Goal: Transaction & Acquisition: Purchase product/service

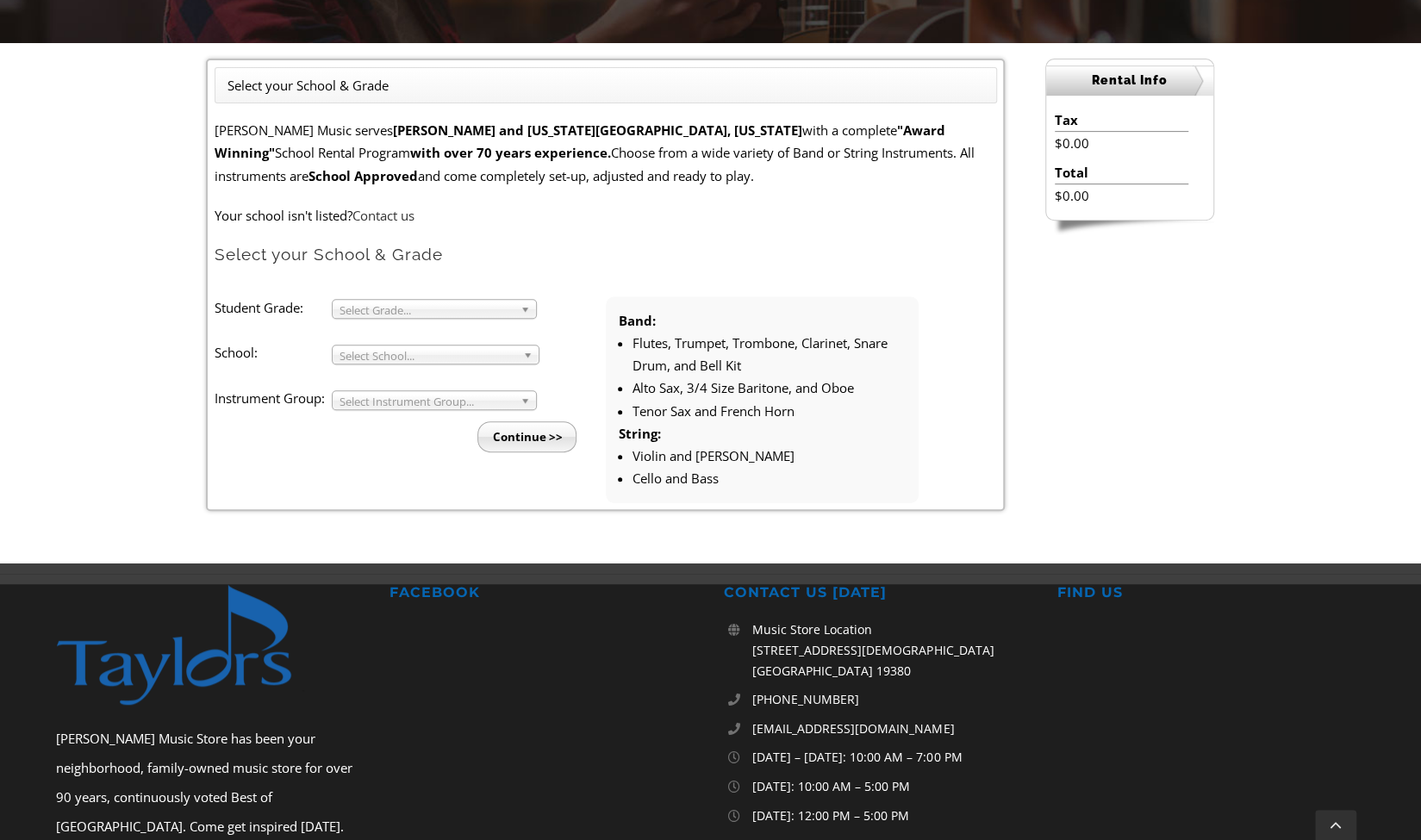
scroll to position [466, 0]
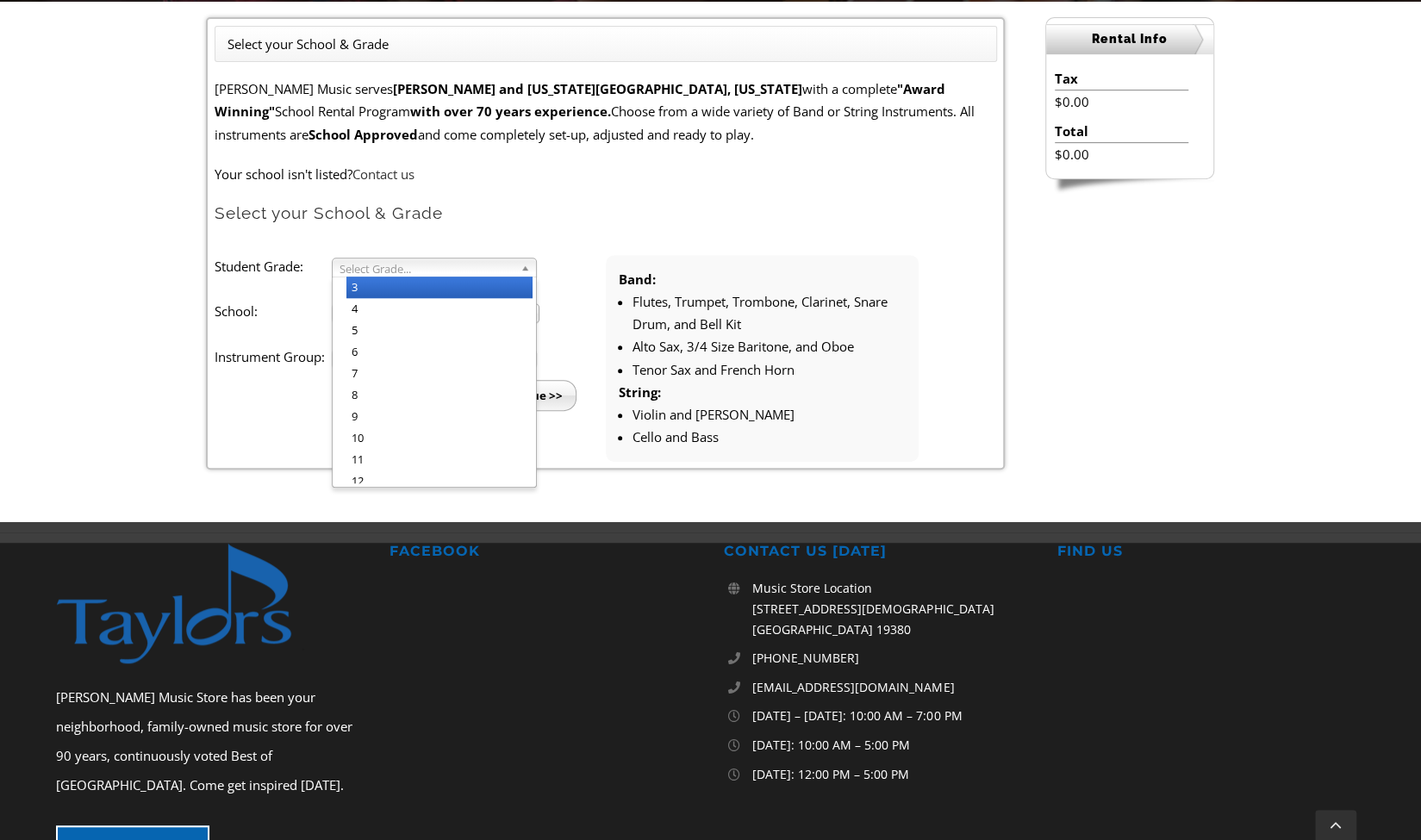
click at [517, 263] on link "Select Grade..." at bounding box center [433, 267] width 205 height 20
click at [412, 337] on li "5" at bounding box center [440, 331] width 186 height 21
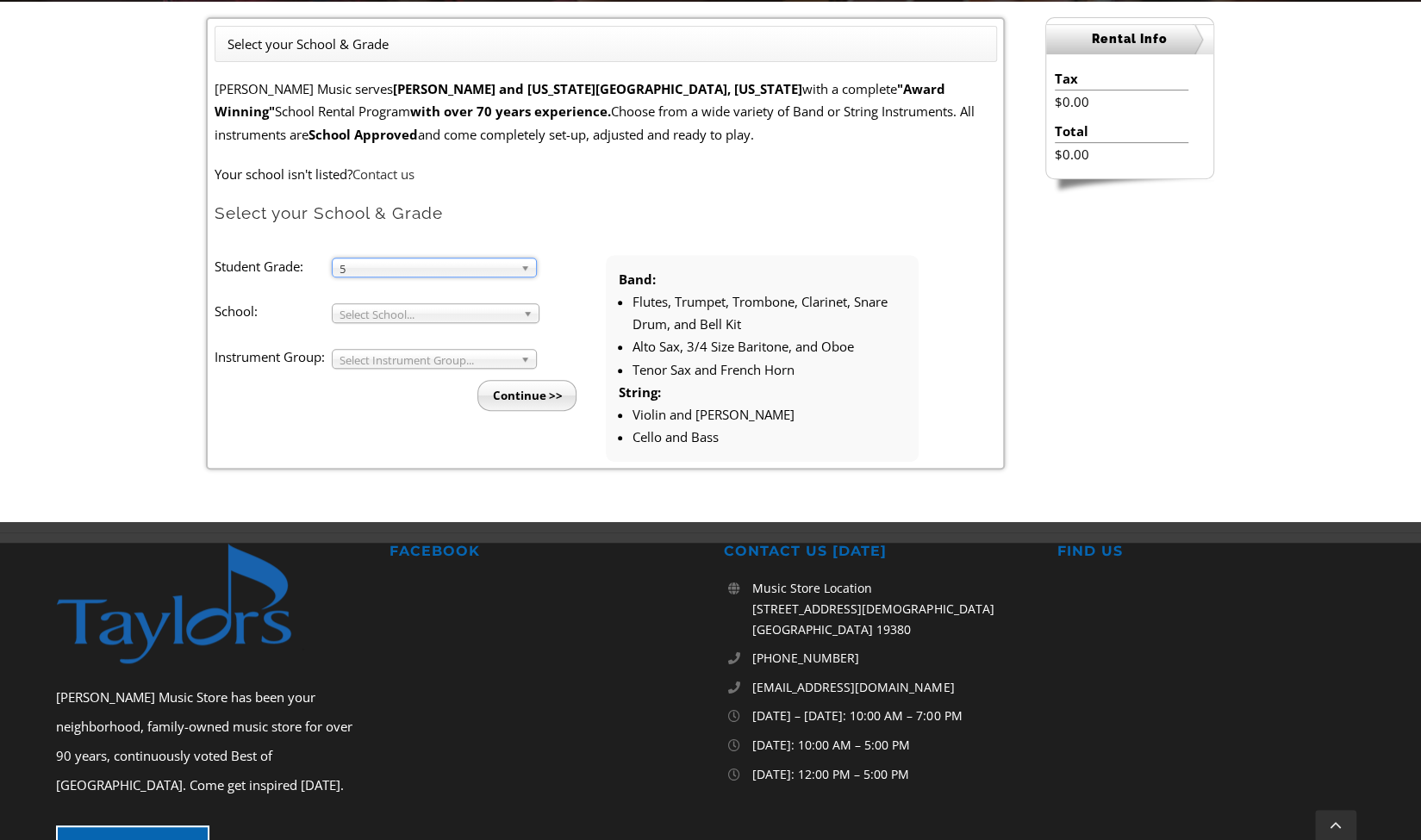
click at [467, 313] on span "Select School..." at bounding box center [428, 314] width 177 height 21
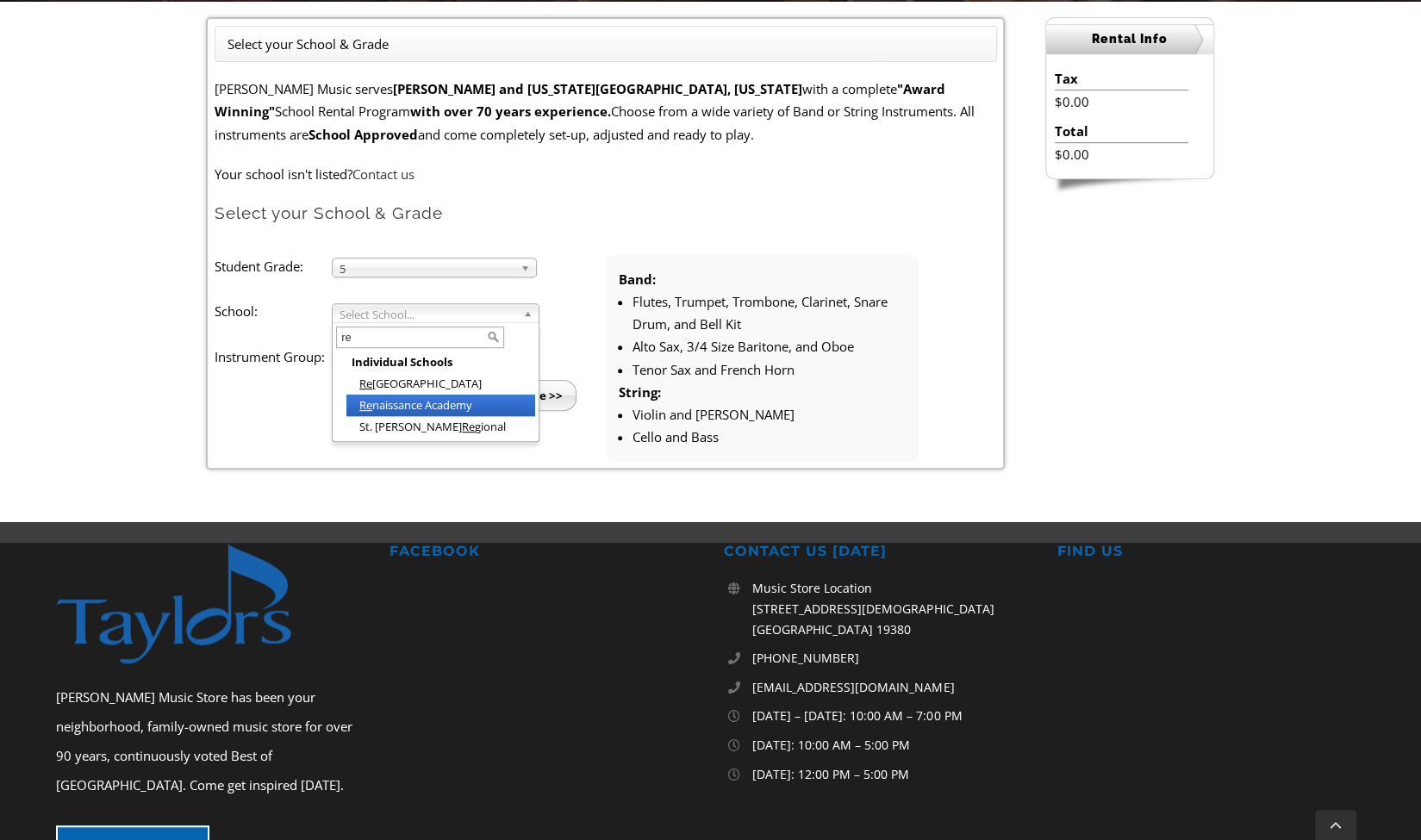
type input "re"
click at [427, 399] on li "Re naissance Academy" at bounding box center [441, 406] width 189 height 21
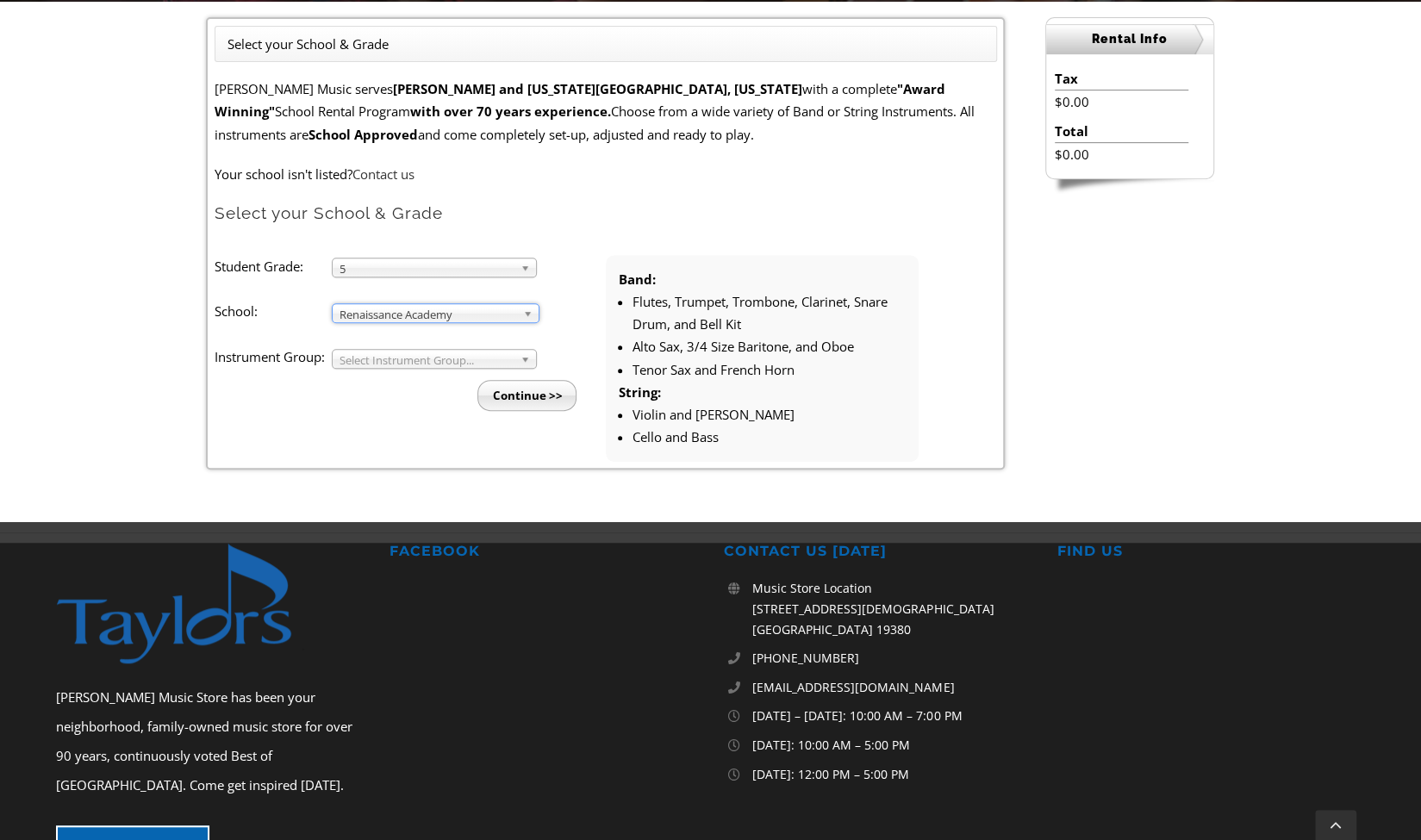
click at [445, 361] on span "Select Instrument Group..." at bounding box center [426, 359] width 174 height 21
click at [395, 374] on li "Band" at bounding box center [440, 379] width 186 height 21
click at [527, 402] on input "Continue >>" at bounding box center [526, 395] width 99 height 31
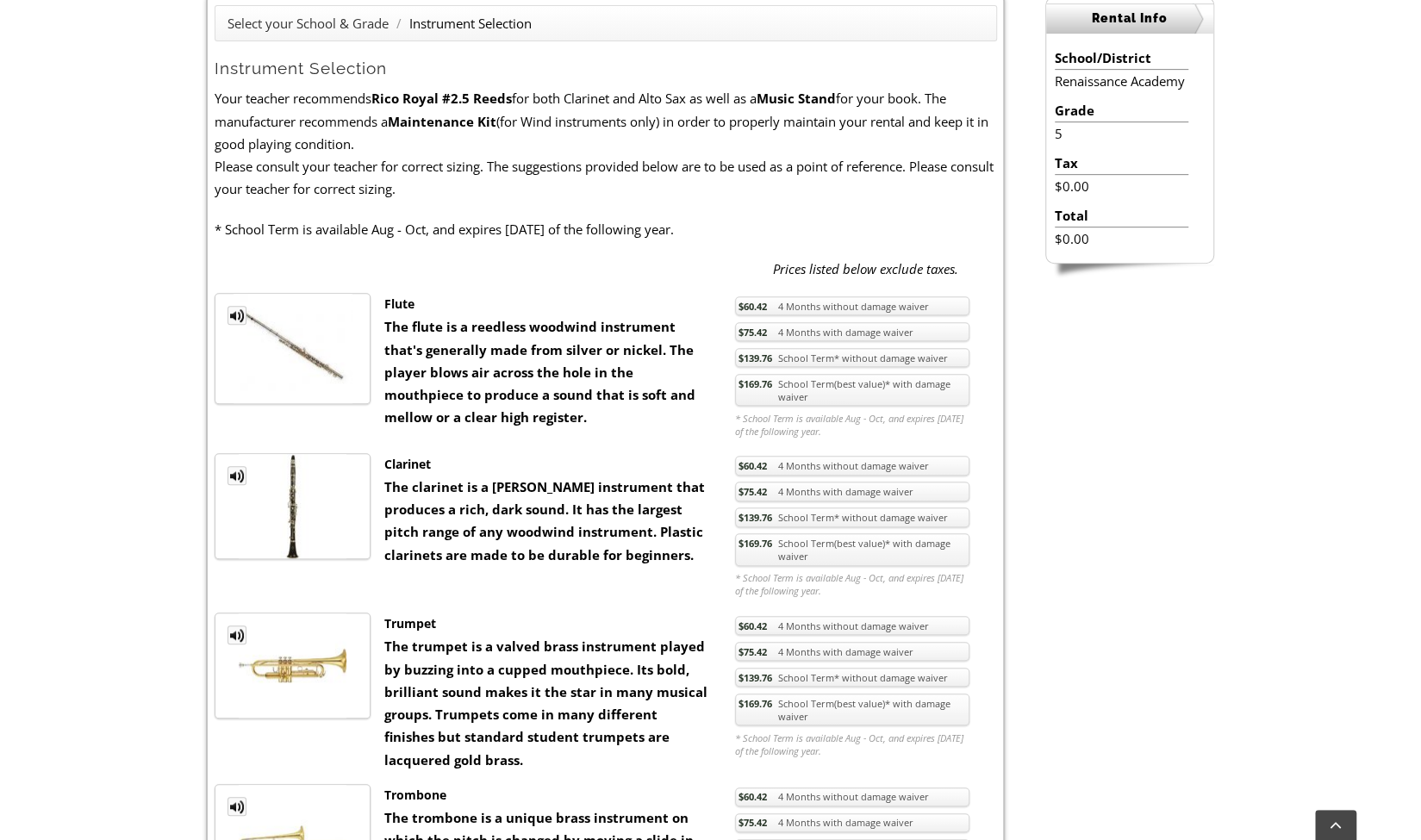
scroll to position [491, 0]
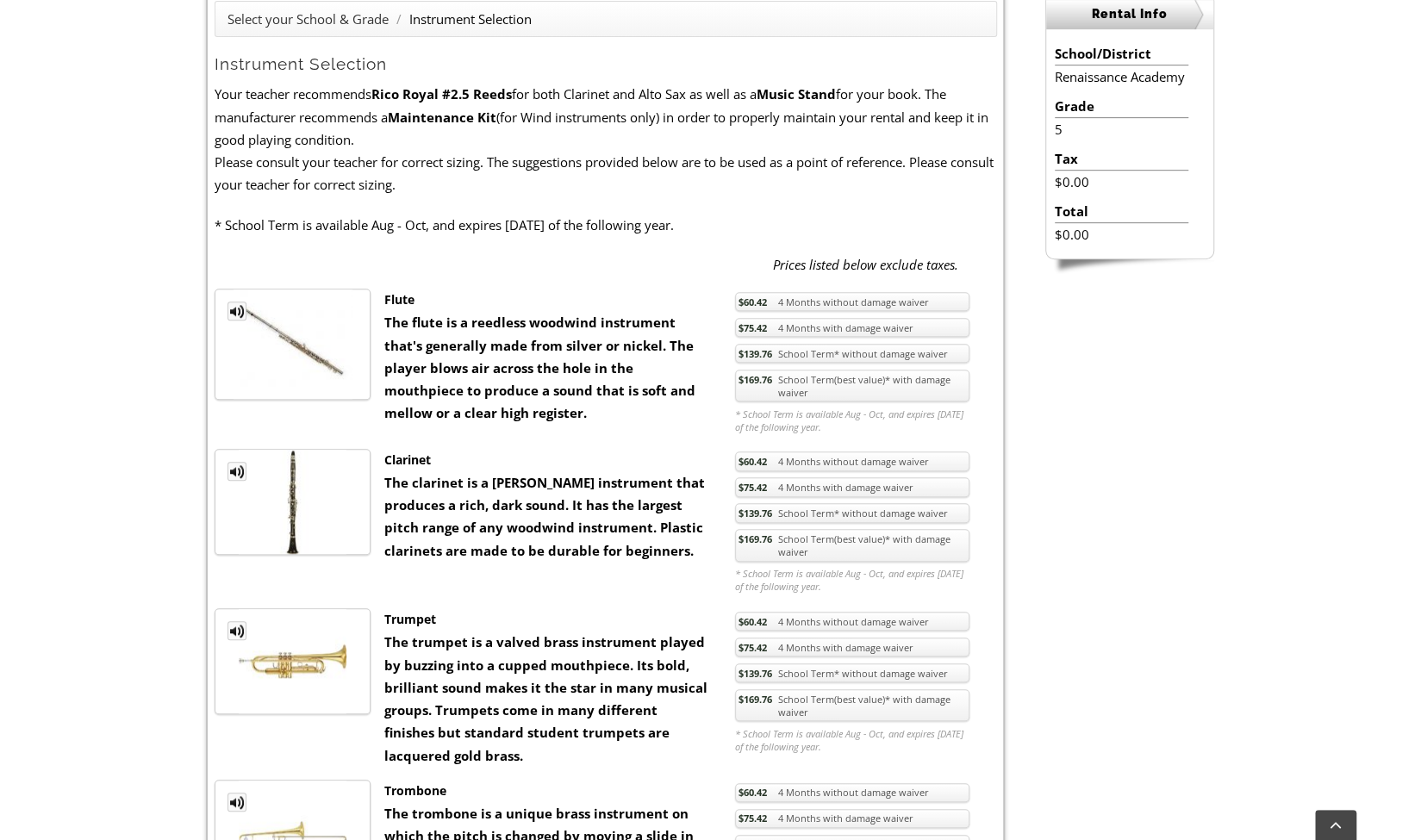
click at [829, 550] on link "$169.76 School Term(best value)* with damage waiver" at bounding box center [852, 545] width 234 height 33
click at [826, 537] on link "$169.76 School Term(best value)* with damage waiver" at bounding box center [852, 545] width 234 height 33
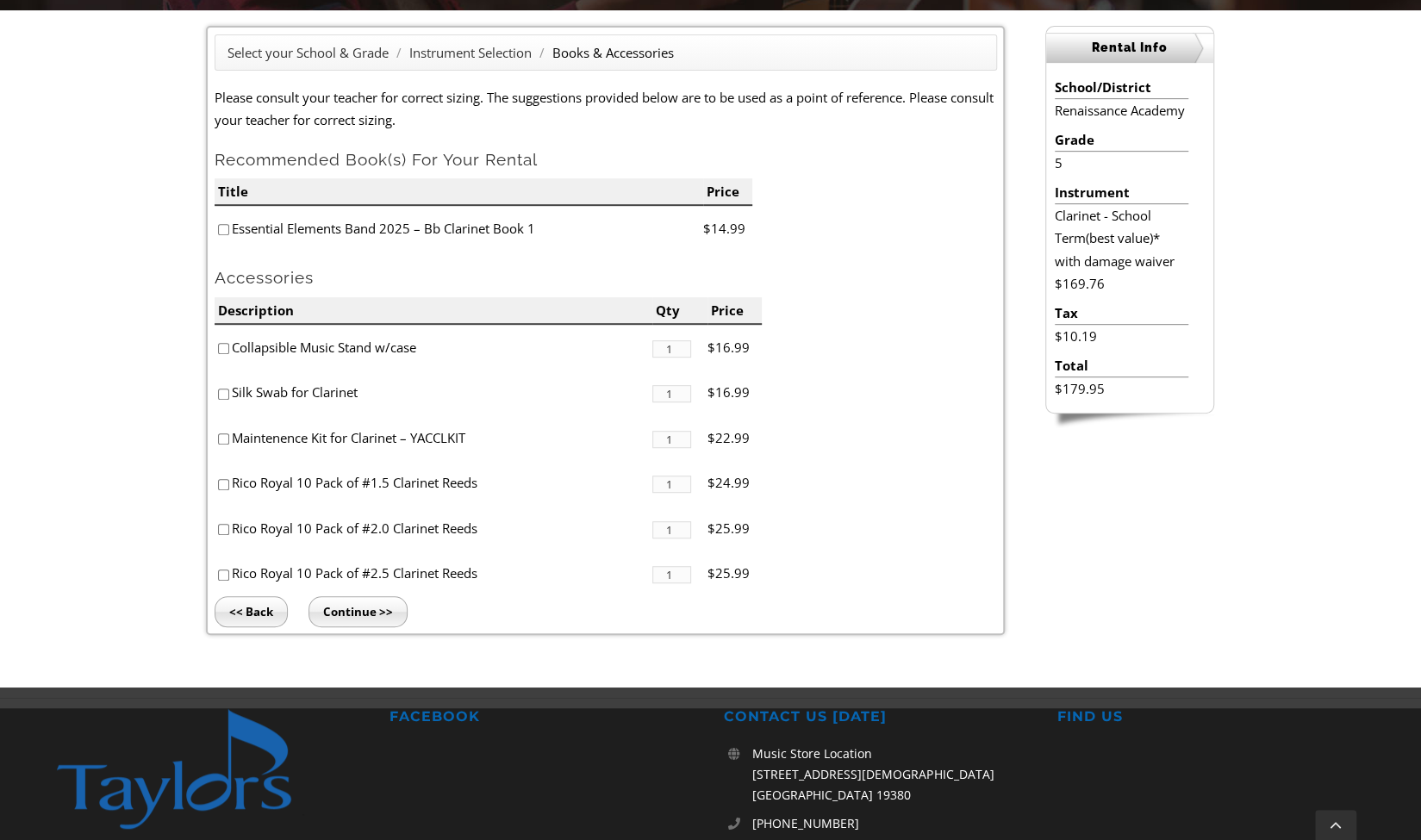
scroll to position [456, 0]
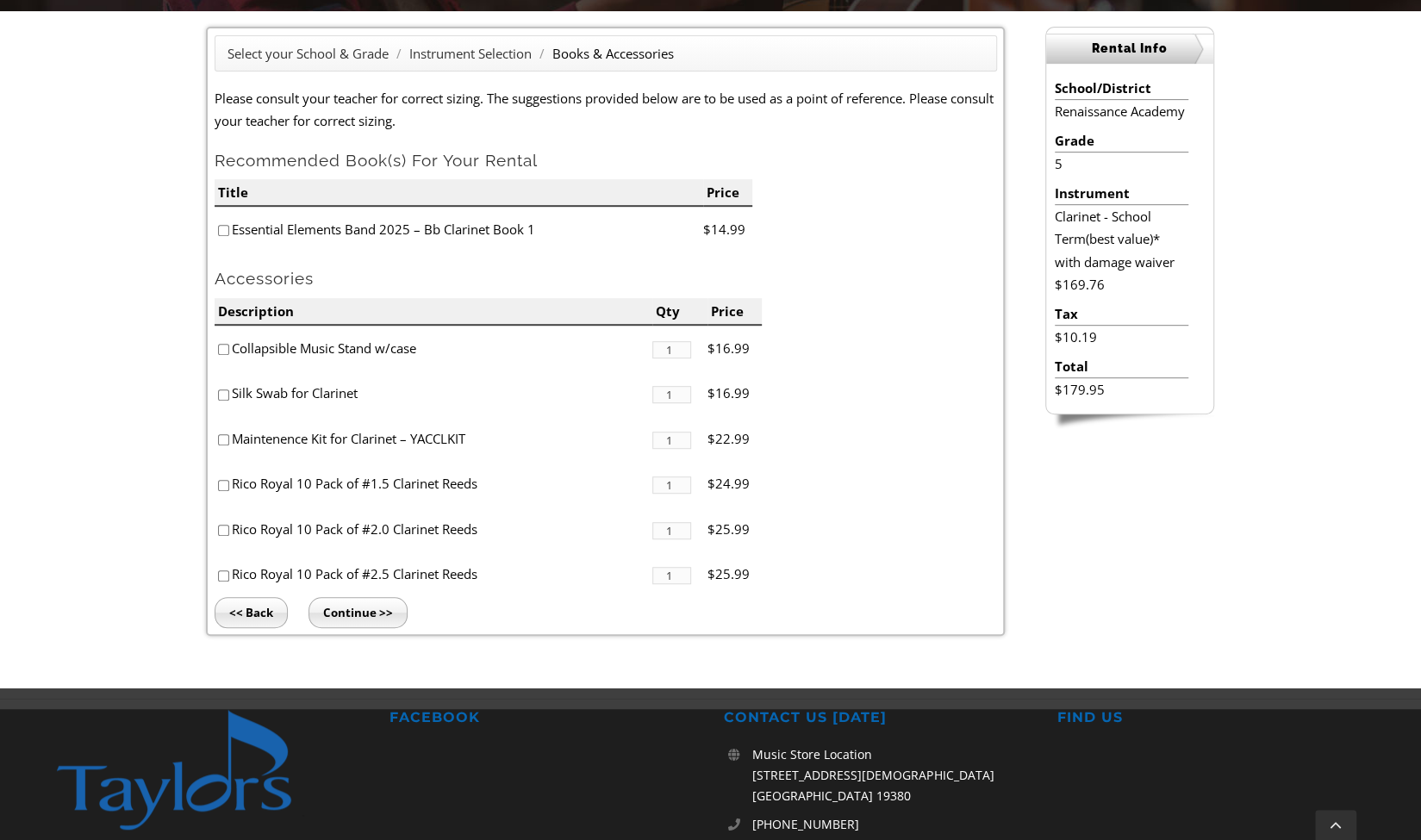
click at [225, 442] on input"] "checkbox" at bounding box center [223, 440] width 12 height 12
checkbox input"] "true"
click at [219, 531] on input"] "checkbox" at bounding box center [223, 530] width 12 height 12
checkbox input"] "true"
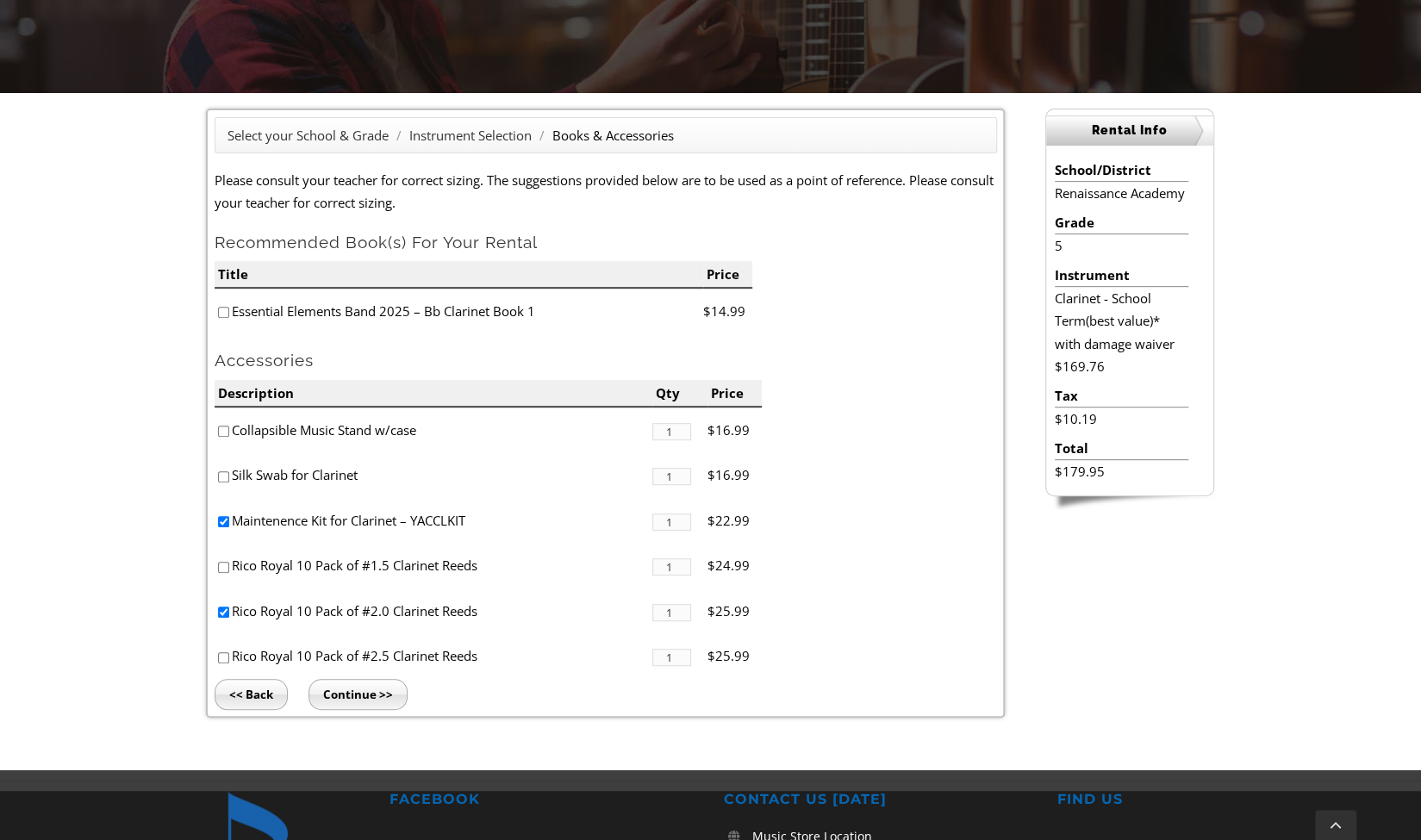
scroll to position [373, 0]
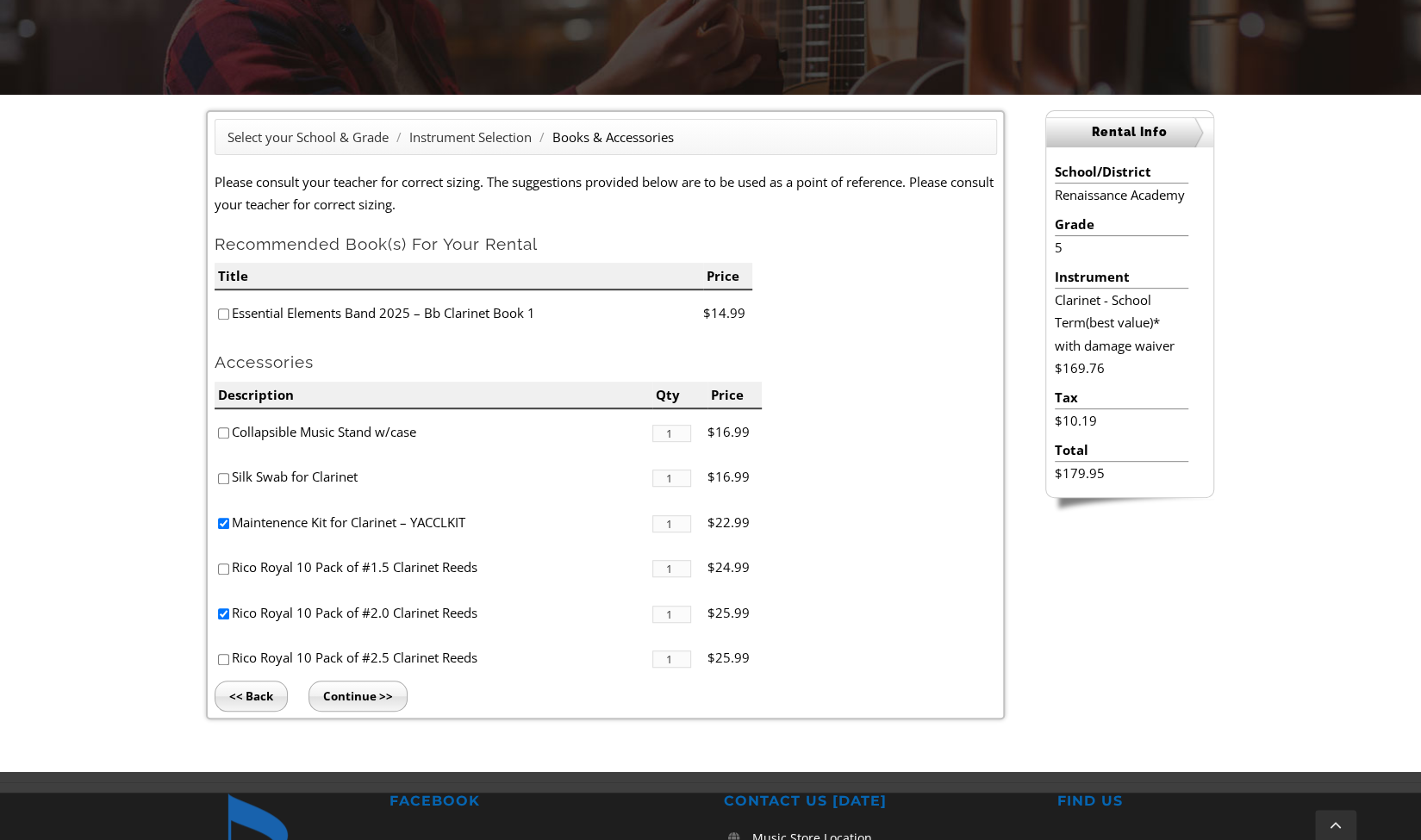
click at [220, 433] on input"] "checkbox" at bounding box center [223, 433] width 12 height 12
checkbox input"] "true"
click at [219, 474] on input"] "checkbox" at bounding box center [223, 478] width 12 height 12
checkbox input"] "true"
click at [553, 518] on li "Maintenence Kit for Clarinet – YACCLKIT" at bounding box center [433, 522] width 438 height 46
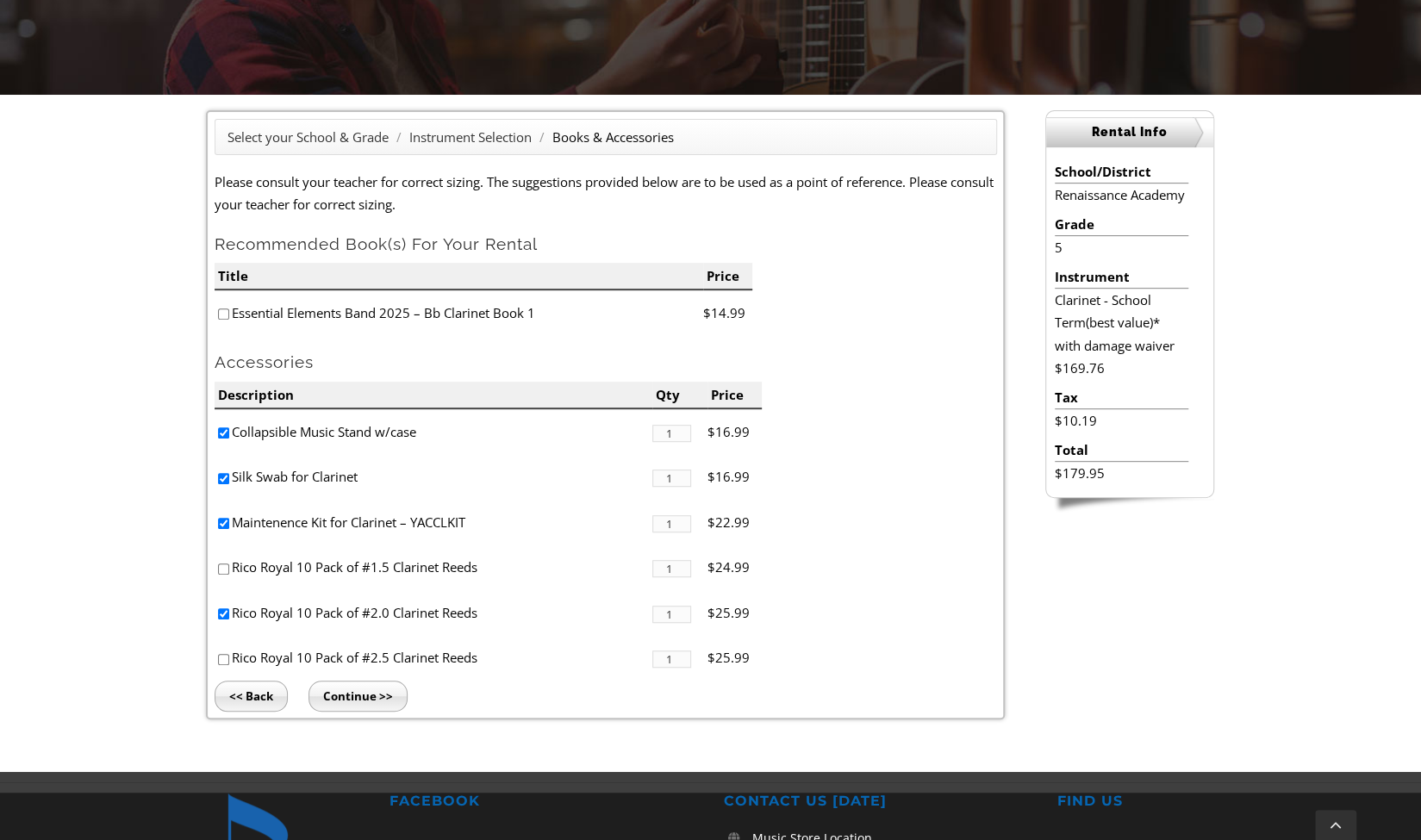
click at [224, 311] on input"] "checkbox" at bounding box center [223, 314] width 12 height 12
checkbox input"] "true"
click at [362, 692] on input "Continue >>" at bounding box center [357, 696] width 99 height 31
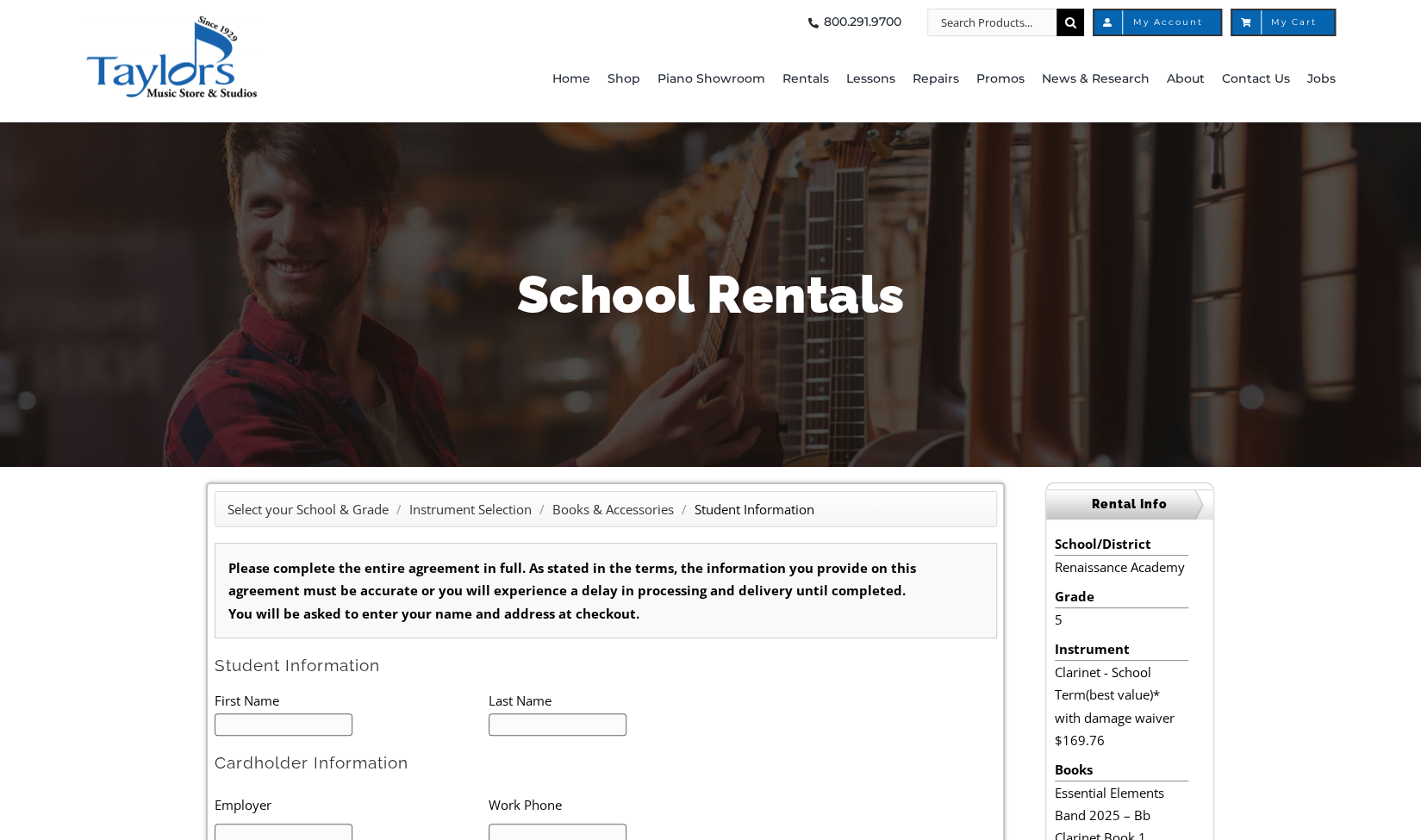
type input "1"
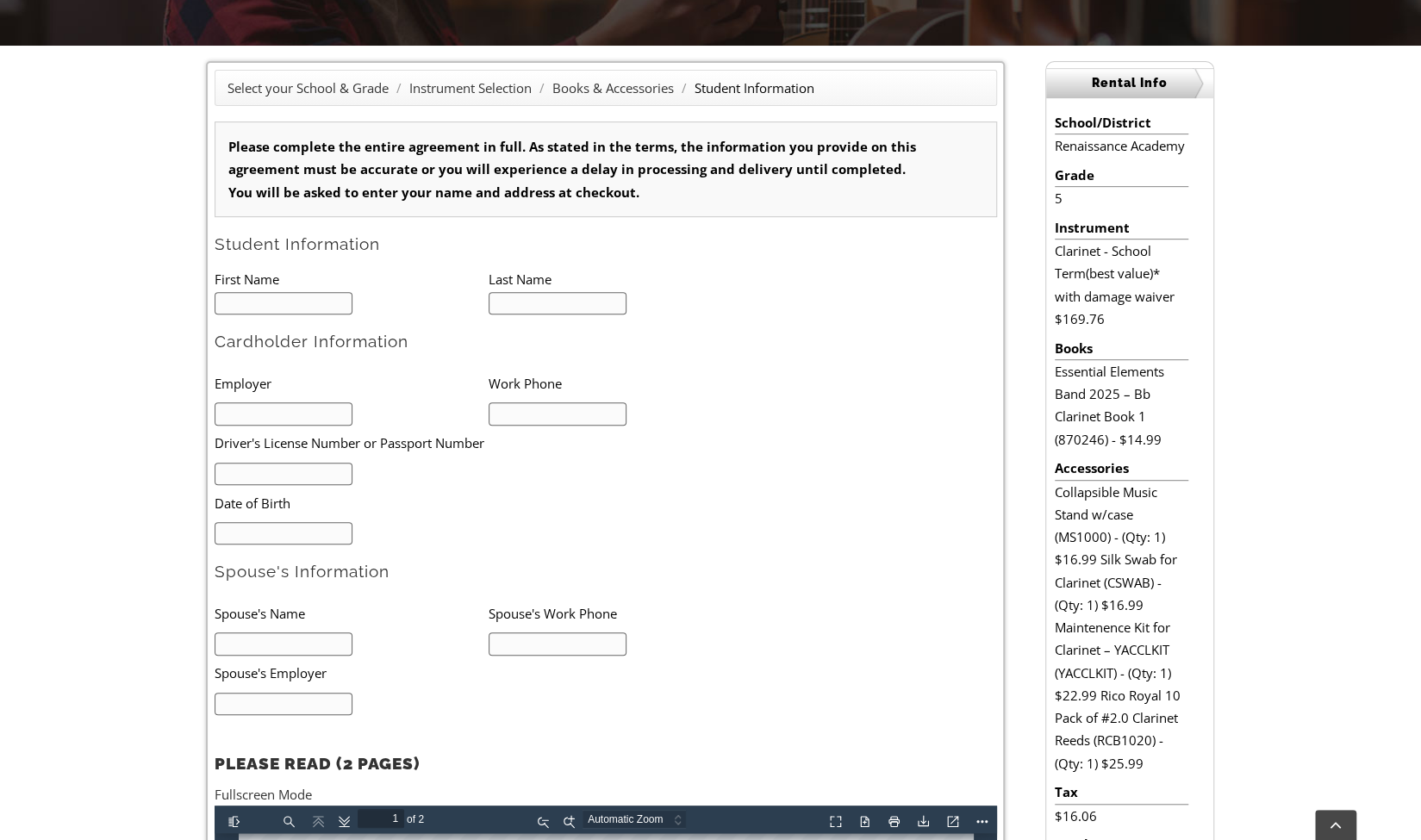
scroll to position [421, 0]
click at [277, 302] on input "text" at bounding box center [283, 305] width 139 height 23
type input "Purav"
click at [518, 298] on input "text" at bounding box center [558, 305] width 139 height 23
type input "Kapasi"
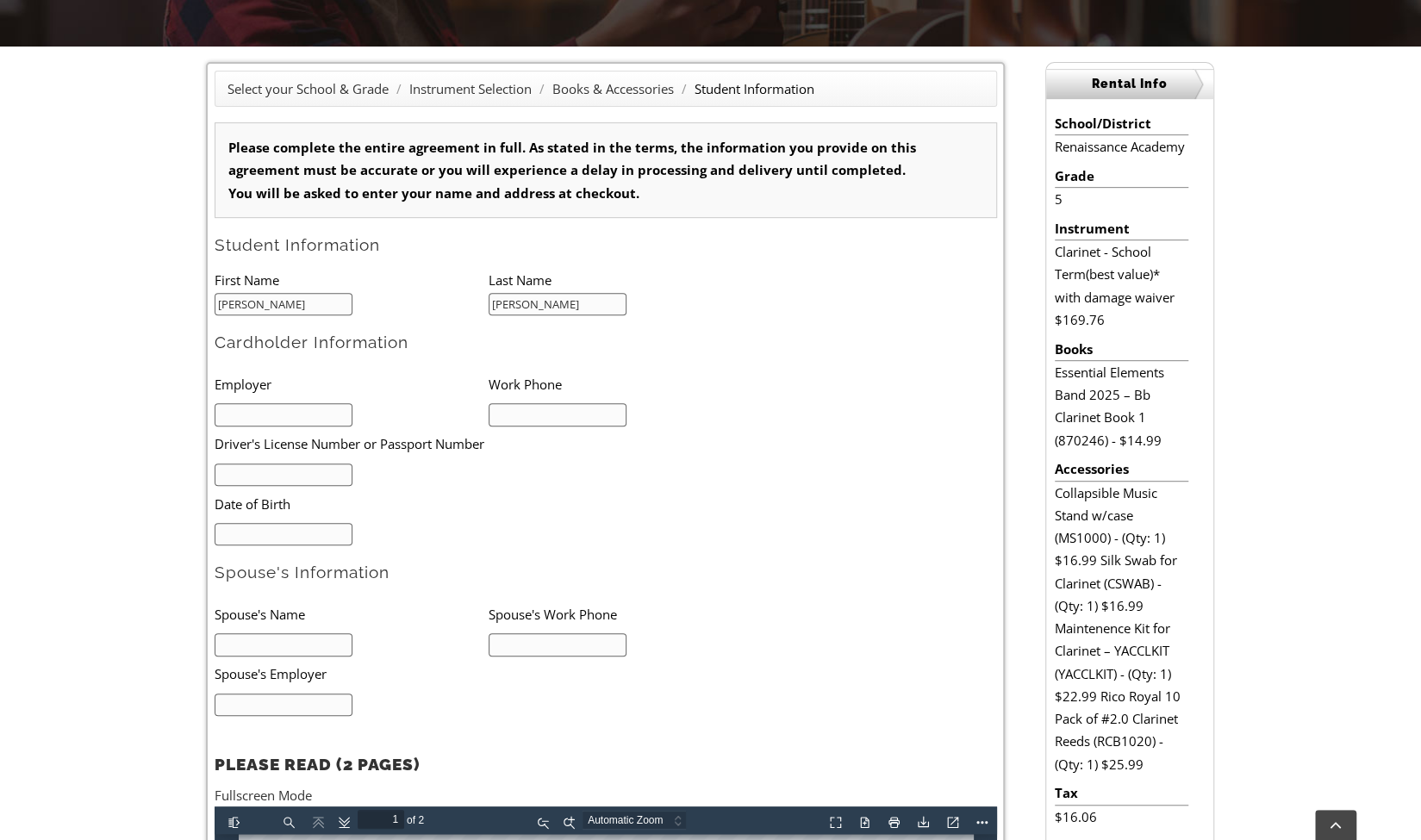
click at [309, 412] on input "text" at bounding box center [283, 415] width 139 height 23
type input "Avenzo therapeutics"
click at [524, 421] on input "text" at bounding box center [558, 415] width 139 height 23
type input "6093067190"
click at [314, 468] on input "text" at bounding box center [283, 475] width 139 height 23
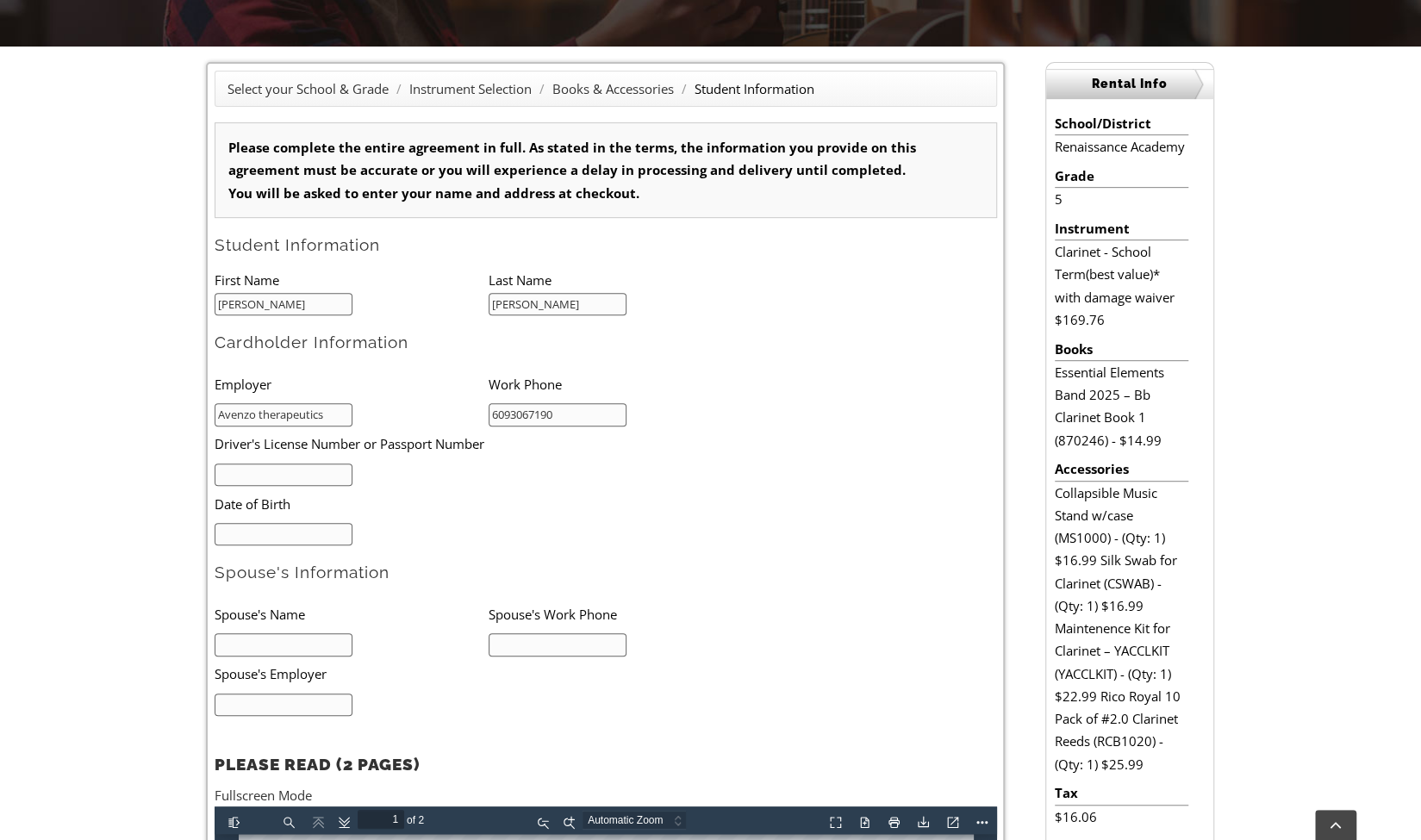
type input "30520073"
type input "mm/dd/yyyy"
click at [285, 533] on input "mm/dd/yyyy" at bounding box center [283, 534] width 139 height 23
drag, startPoint x: 298, startPoint y: 480, endPoint x: 187, endPoint y: 472, distance: 111.3
click at [187, 472] on div "Select your School & Grade / Instrument Selection / Books & Accessories / Stude…" at bounding box center [605, 607] width 838 height 1090
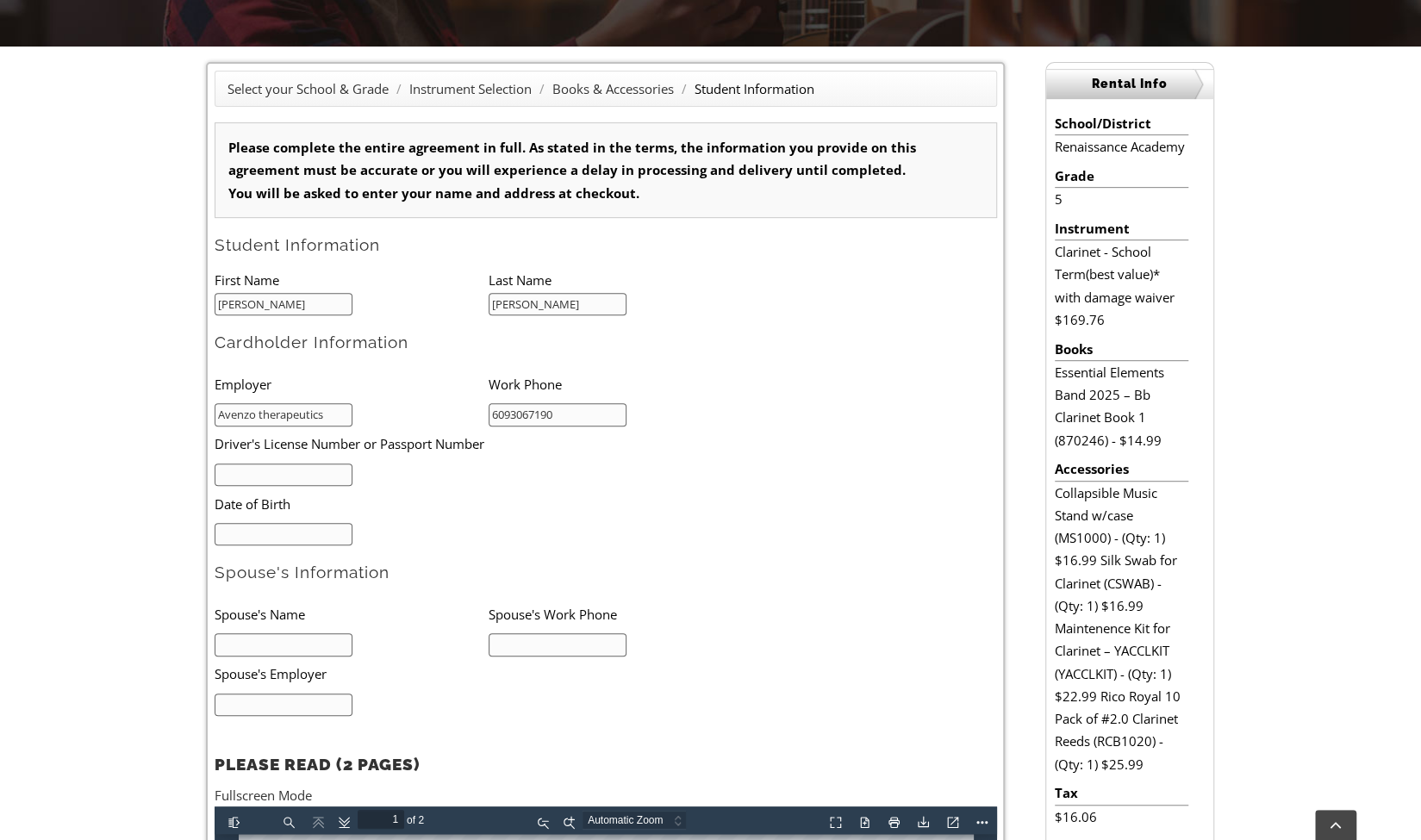
drag, startPoint x: 334, startPoint y: 417, endPoint x: 193, endPoint y: 421, distance: 141.1
click at [193, 421] on div "Select your School & Grade / Instrument Selection / Books & Accessories / Stude…" at bounding box center [605, 607] width 838 height 1090
click at [496, 592] on form "Please complete the entire agreement in full. As stated in the terms, the infor…" at bounding box center [605, 586] width 782 height 928
click at [290, 533] on input "mm/dd/yyyy" at bounding box center [283, 534] width 139 height 23
type input "10/21/2014"
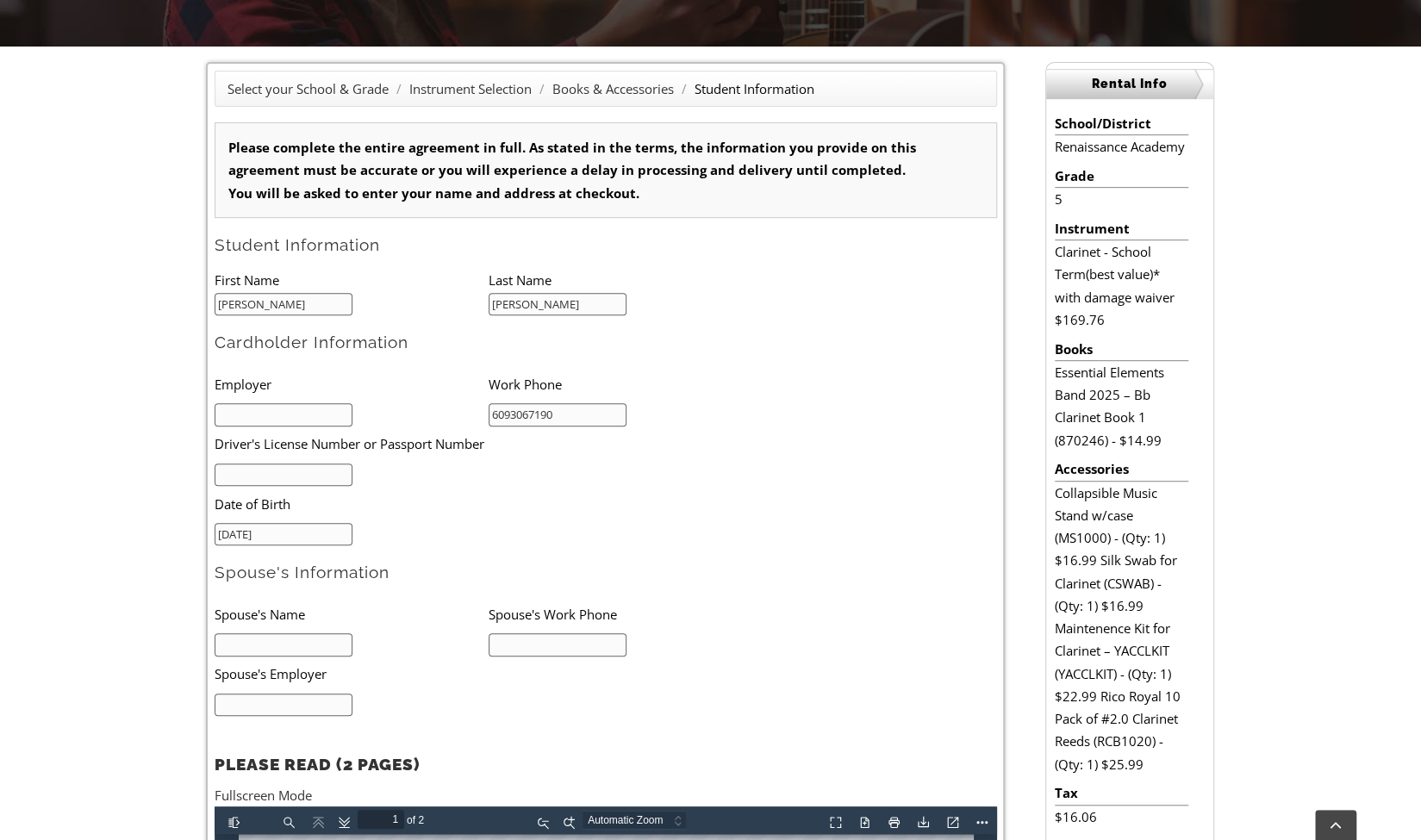
click at [290, 409] on input "text" at bounding box center [283, 415] width 139 height 23
type input "Avenzo therapeutics"
click at [276, 474] on input "text" at bounding box center [283, 475] width 139 height 23
type input "30520073"
click at [441, 537] on li "10/21/2014" at bounding box center [351, 533] width 274 height 24
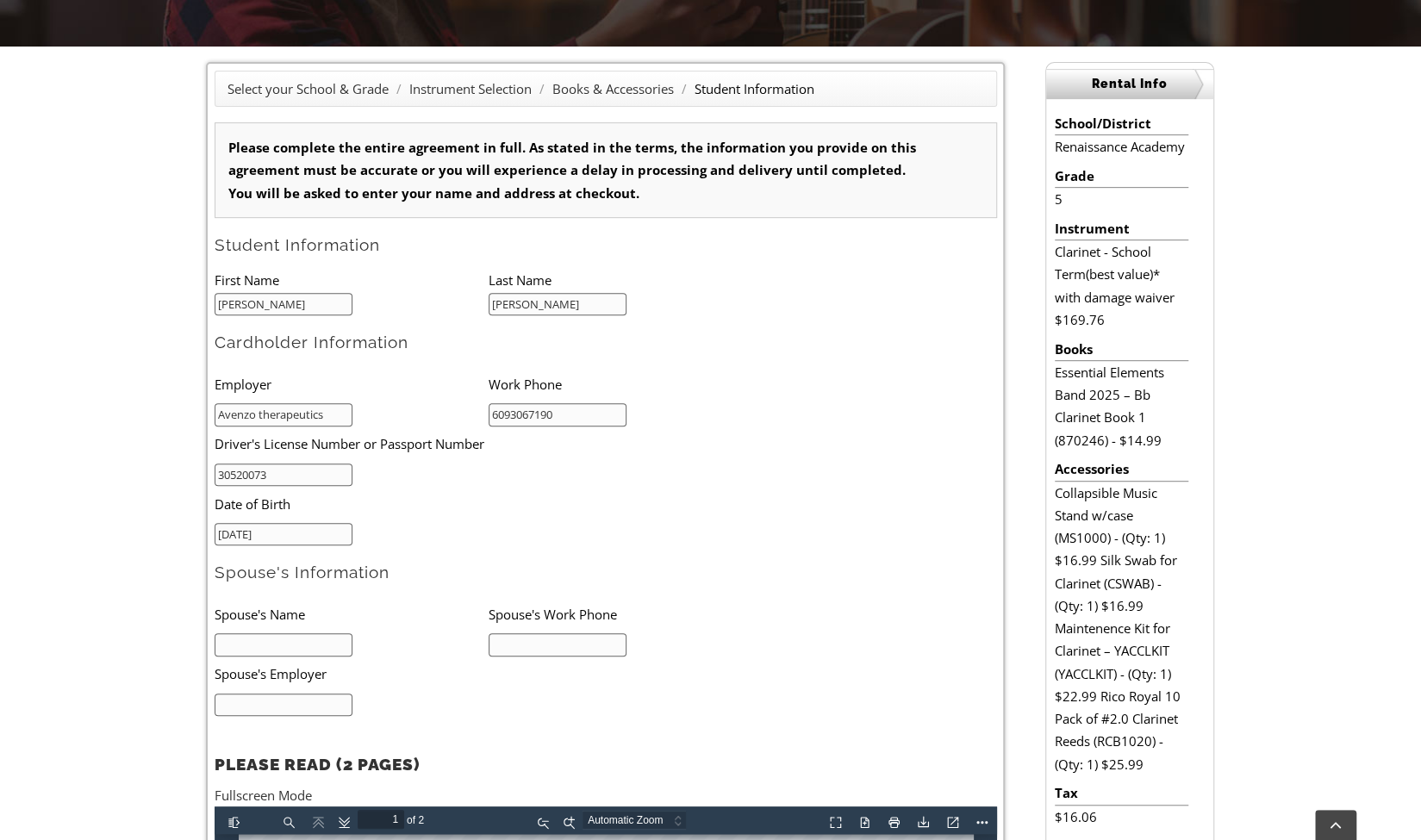
click at [315, 534] on input "10/21/2014" at bounding box center [283, 534] width 139 height 23
type input "08/19/1979"
click at [275, 637] on input "text" at bounding box center [283, 645] width 139 height 23
type input "Ameet Kapasi"
click at [517, 634] on input "text" at bounding box center [558, 645] width 139 height 23
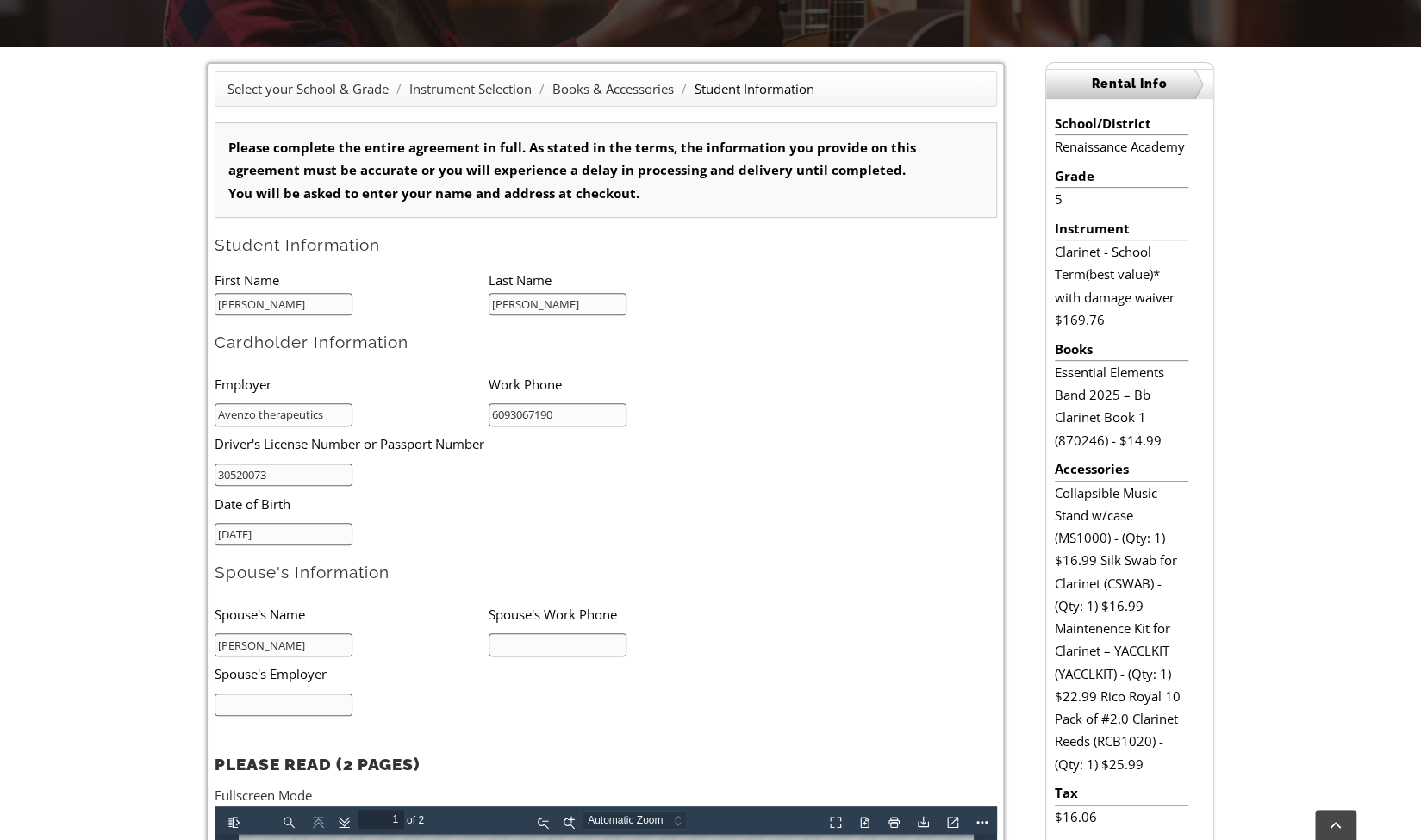
type input "6097318117"
click at [304, 700] on input "text" at bounding box center [283, 705] width 139 height 23
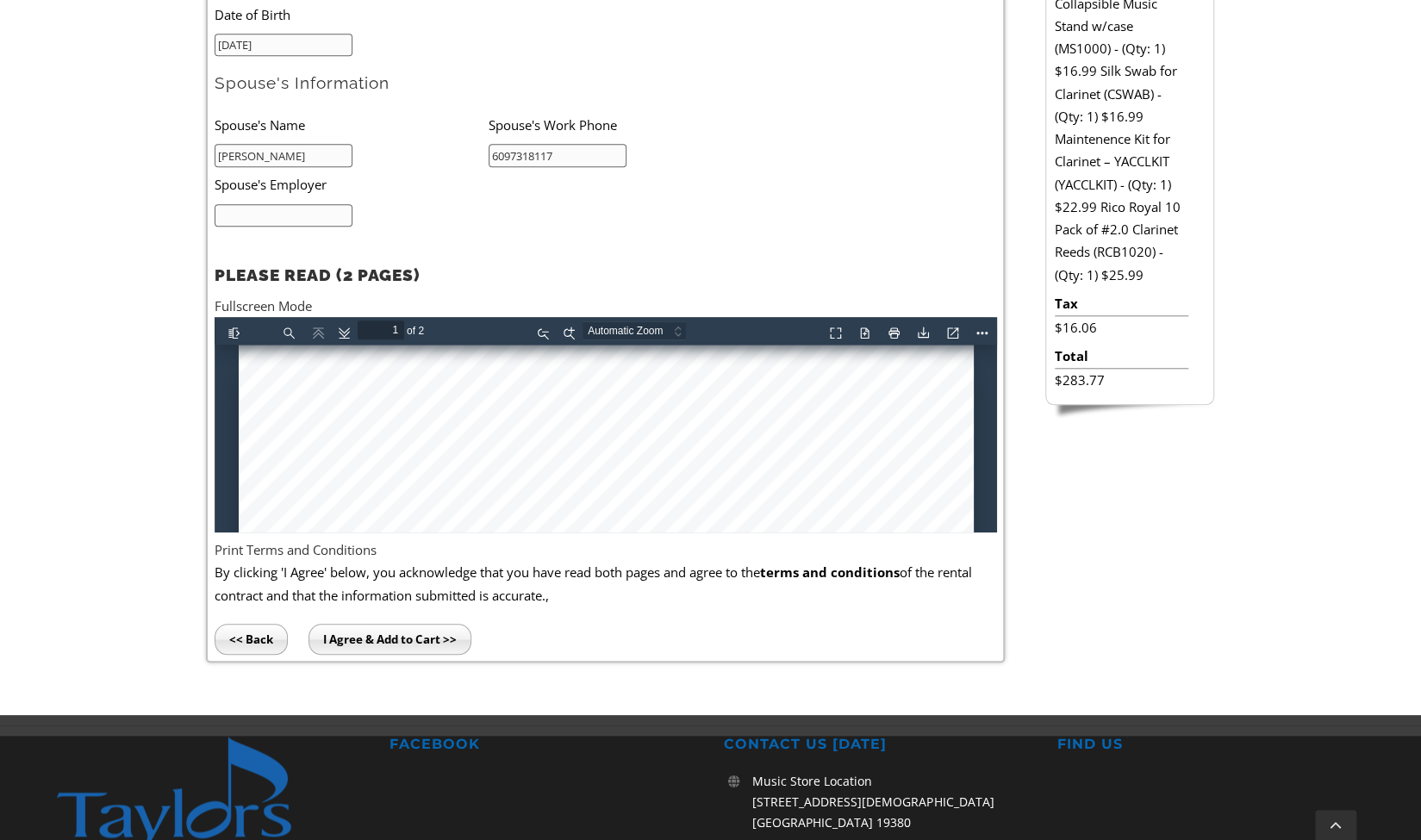
scroll to position [911, 0]
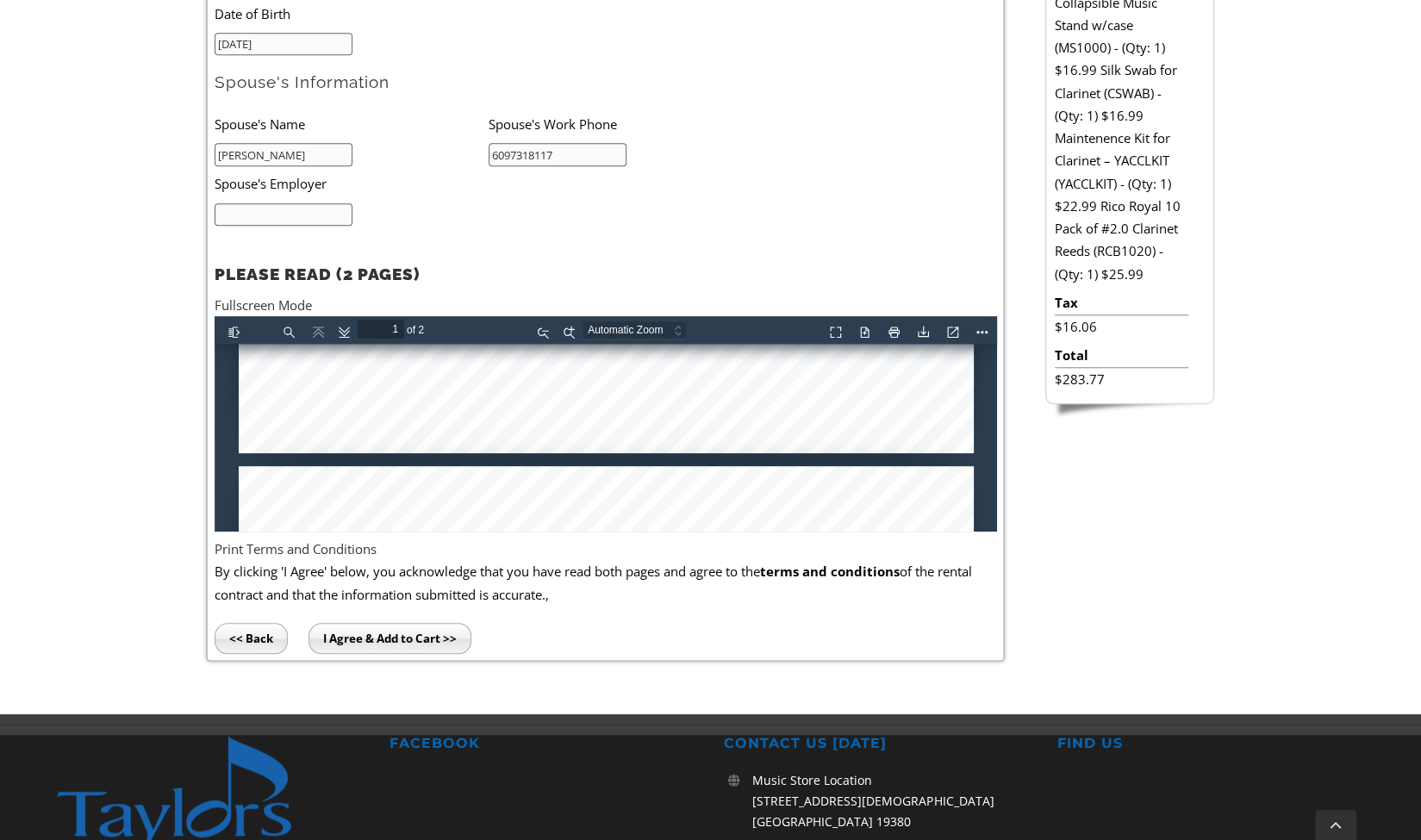
type input "2"
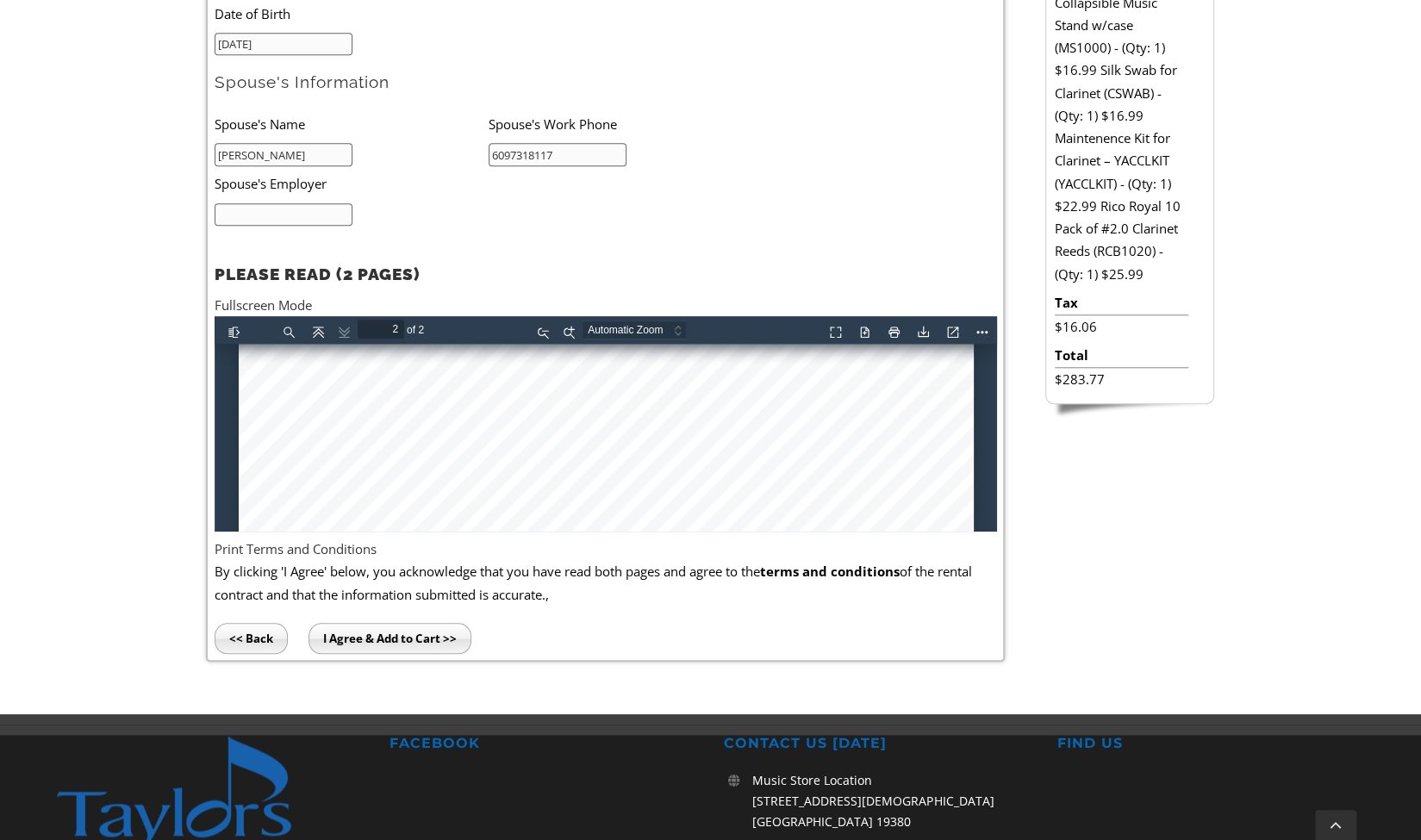
scroll to position [2258, 0]
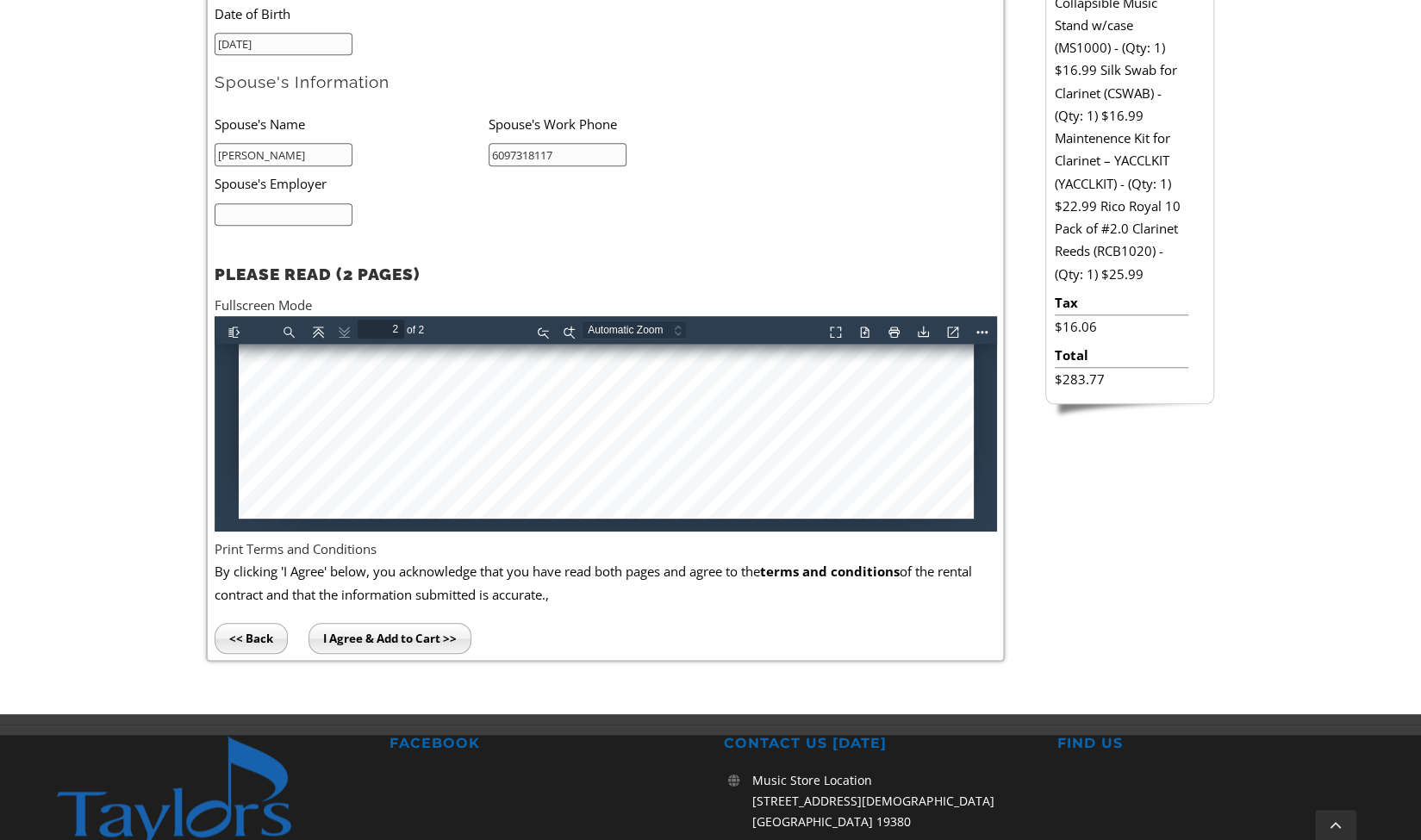
click at [424, 638] on input "I Agree & Add to Cart >>" at bounding box center [390, 638] width 163 height 31
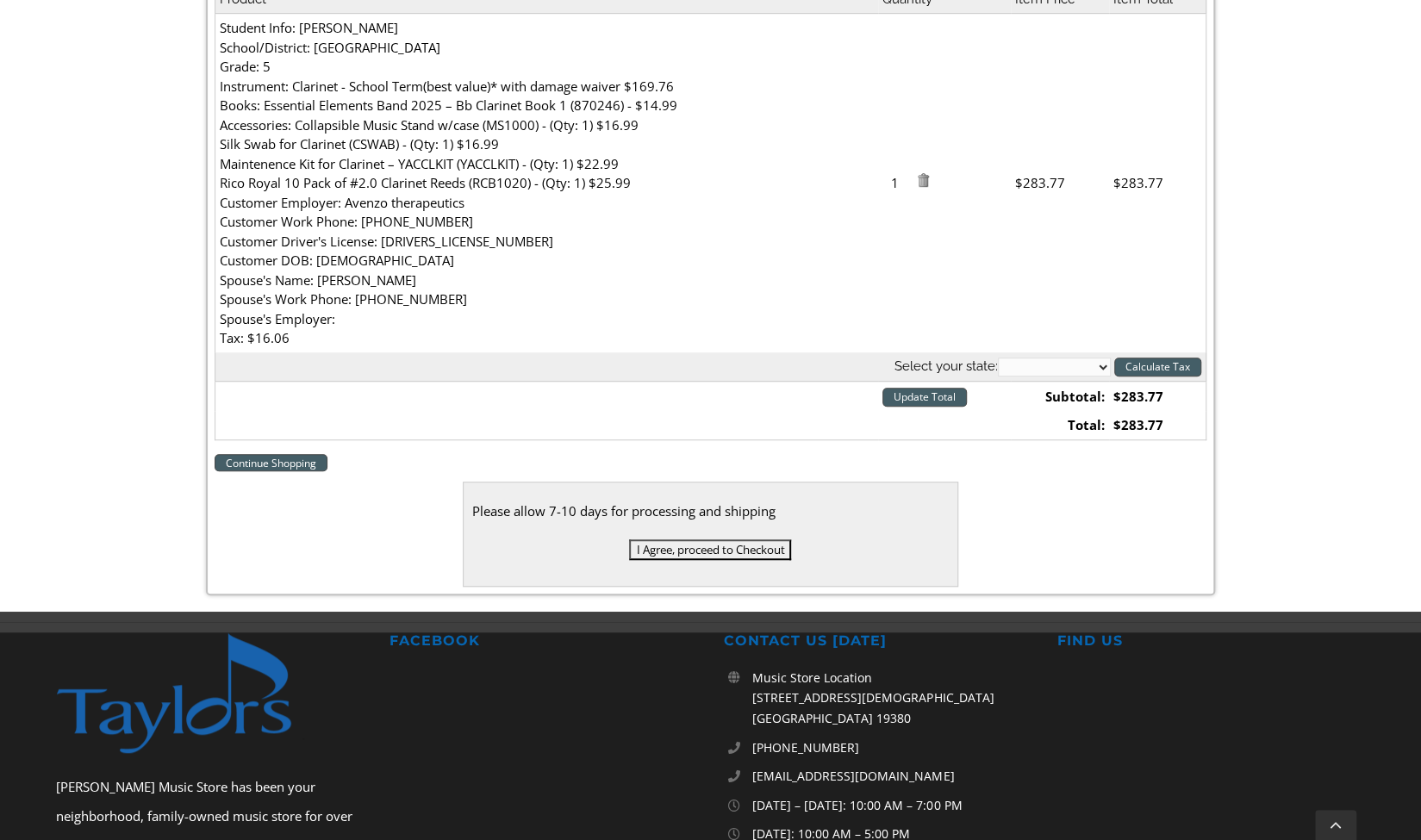
scroll to position [579, 0]
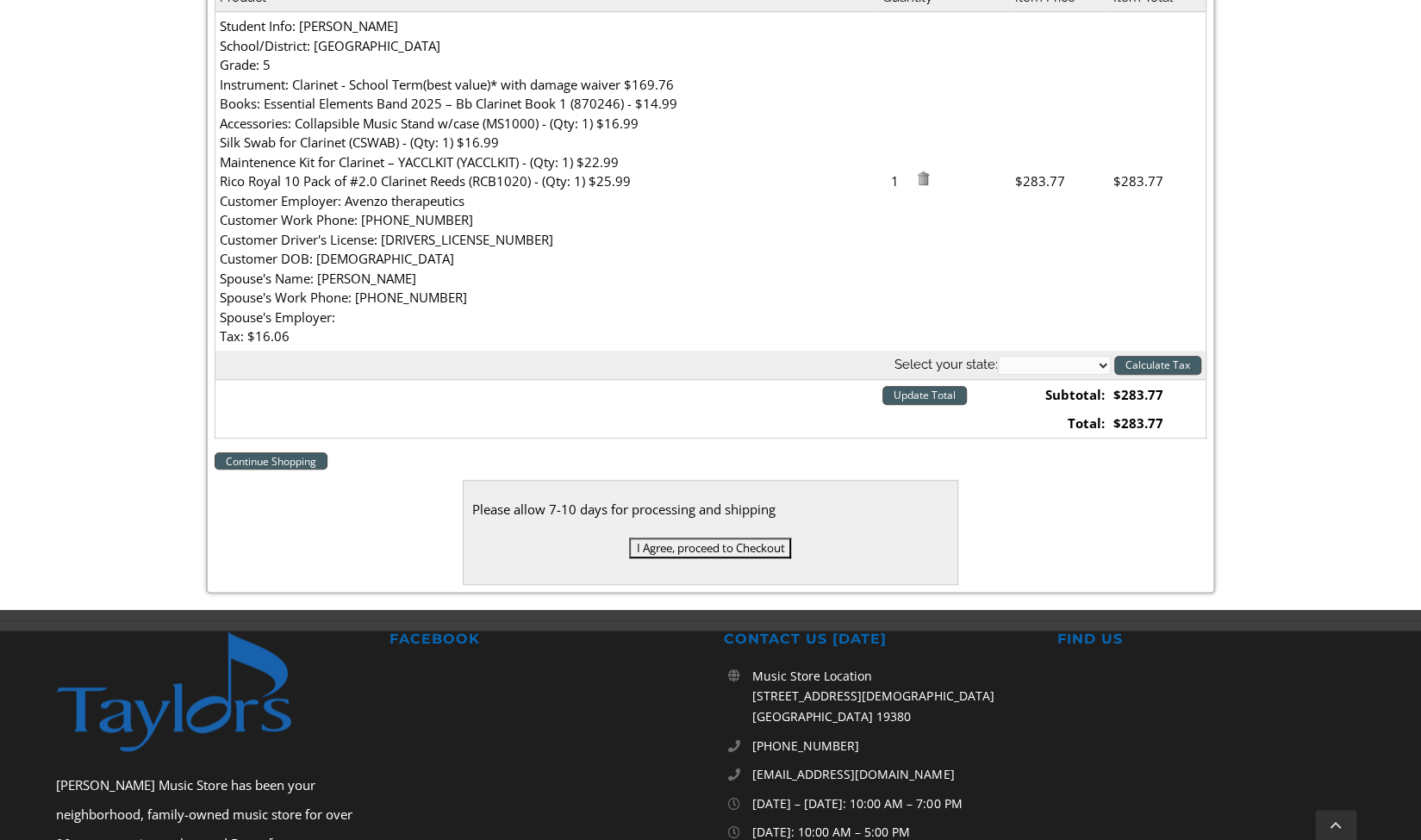
click at [708, 549] on input "I Agree, proceed to Checkout" at bounding box center [710, 548] width 162 height 21
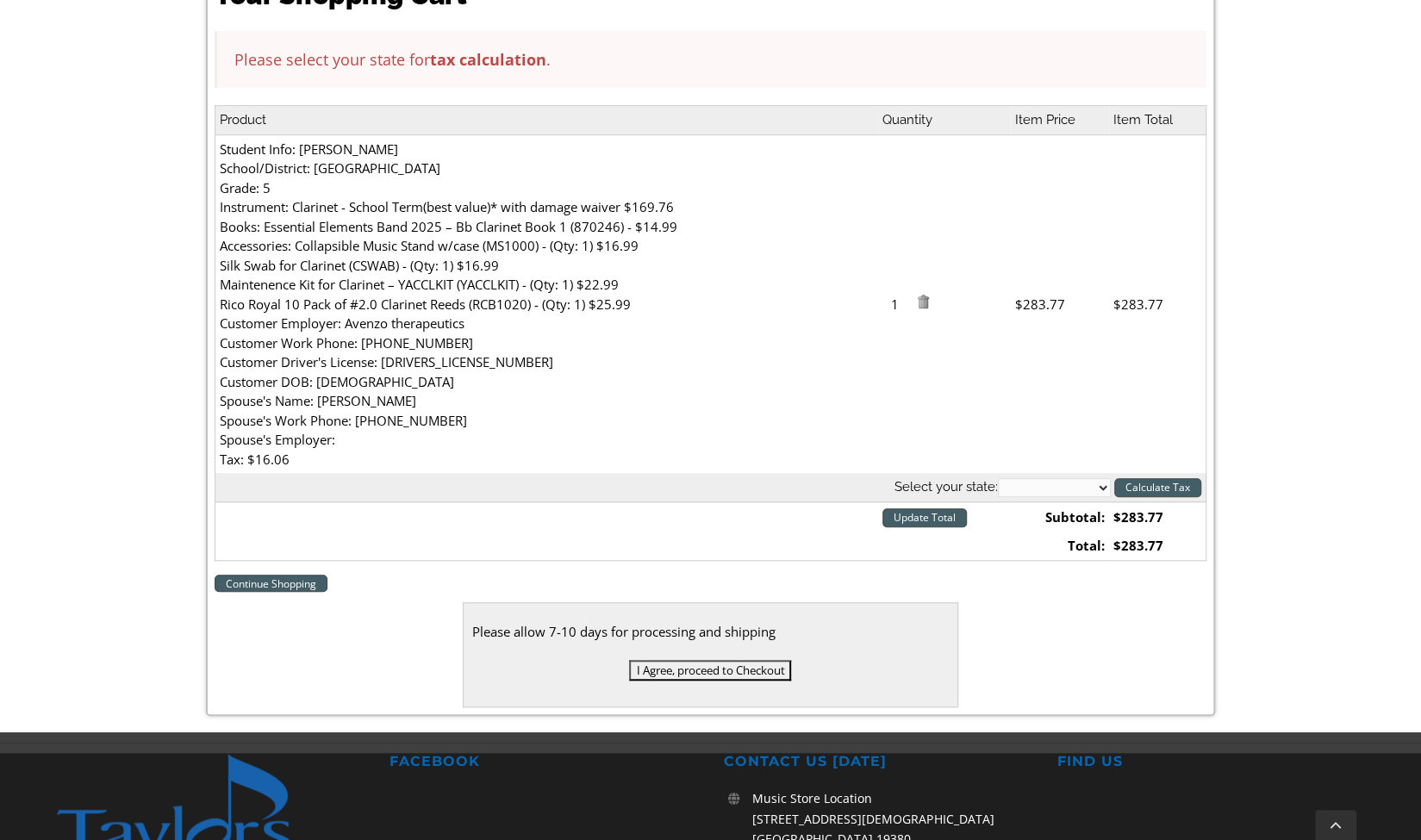
scroll to position [529, 0]
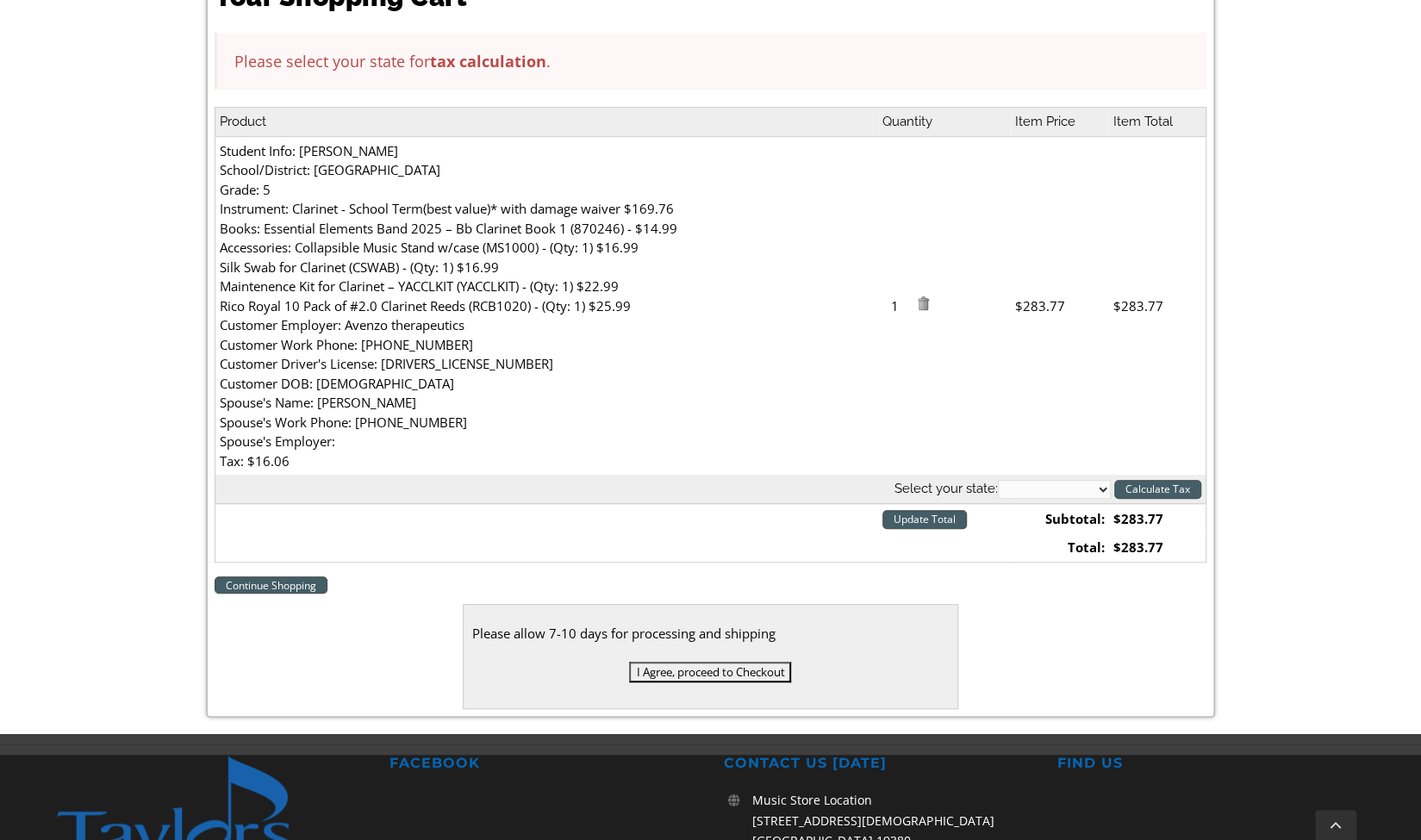
click at [1089, 486] on select "[US_STATE] [US_STATE] [US_STATE] [US_STATE] [US_STATE] [US_STATE] [US_STATE] [U…" at bounding box center [1054, 489] width 113 height 19
select select "PA"
click at [997, 480] on select "[US_STATE] [US_STATE] [US_STATE] [US_STATE] [US_STATE] [US_STATE] [US_STATE] [U…" at bounding box center [1054, 489] width 113 height 19
click at [921, 521] on input "Update Total" at bounding box center [924, 519] width 84 height 19
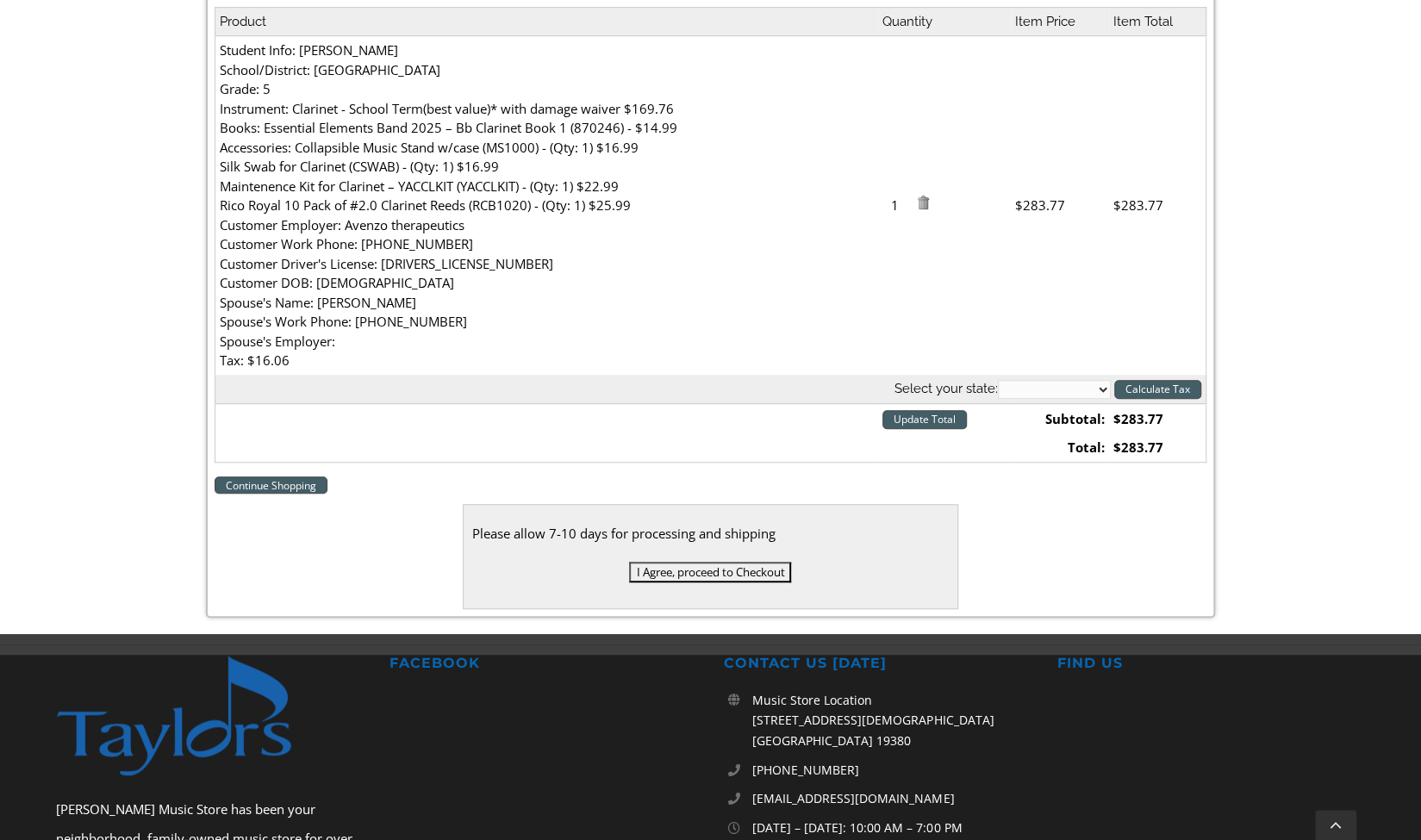
scroll to position [554, 0]
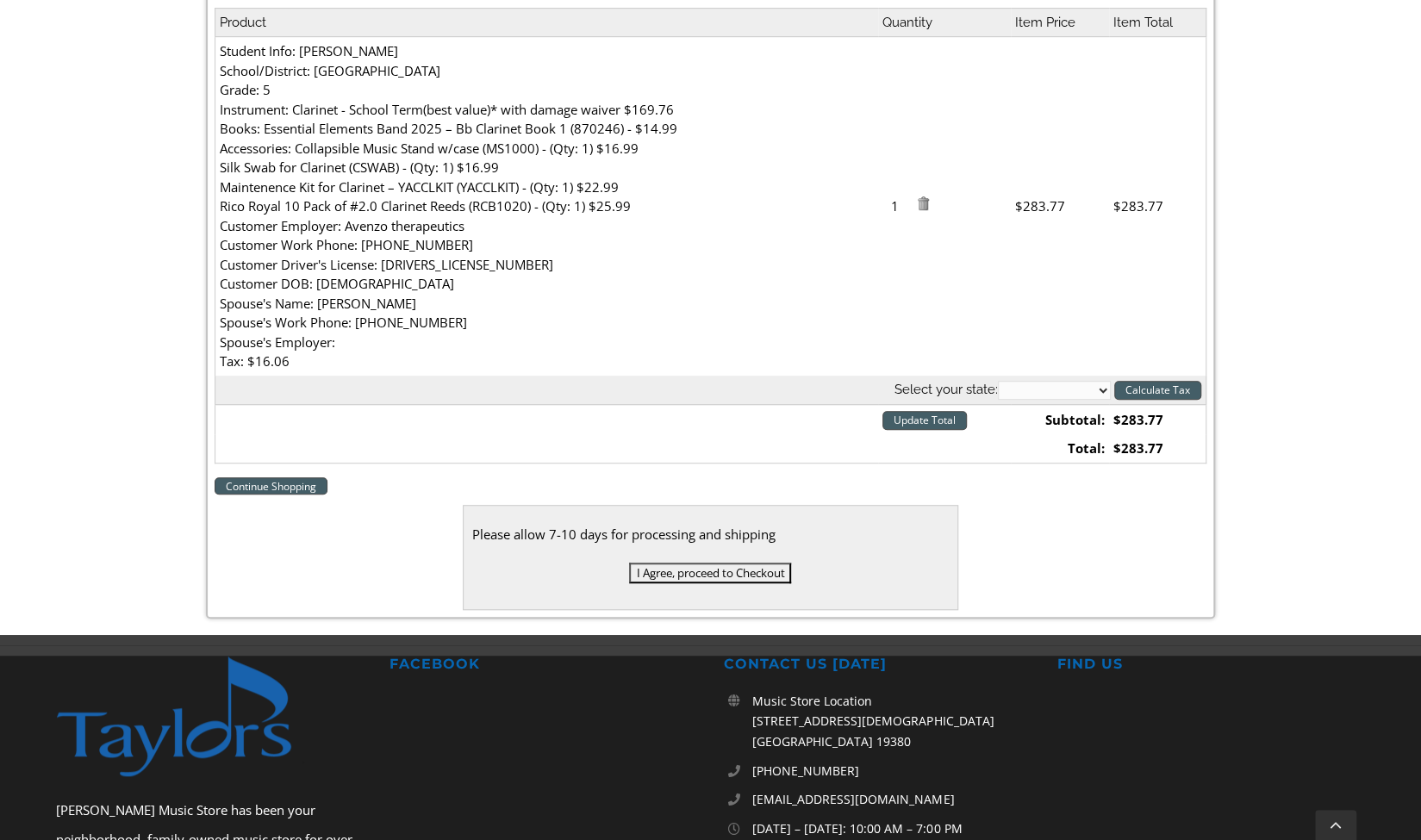
click at [1096, 393] on select "[US_STATE] [US_STATE] [US_STATE] [US_STATE] [US_STATE] [US_STATE] [US_STATE] [U…" at bounding box center [1054, 390] width 113 height 19
select select "PA"
click at [997, 381] on select "[US_STATE] [US_STATE] [US_STATE] [US_STATE] [US_STATE] [US_STATE] [US_STATE] [U…" at bounding box center [1054, 390] width 113 height 19
click at [956, 420] on input "Update Total" at bounding box center [924, 420] width 84 height 19
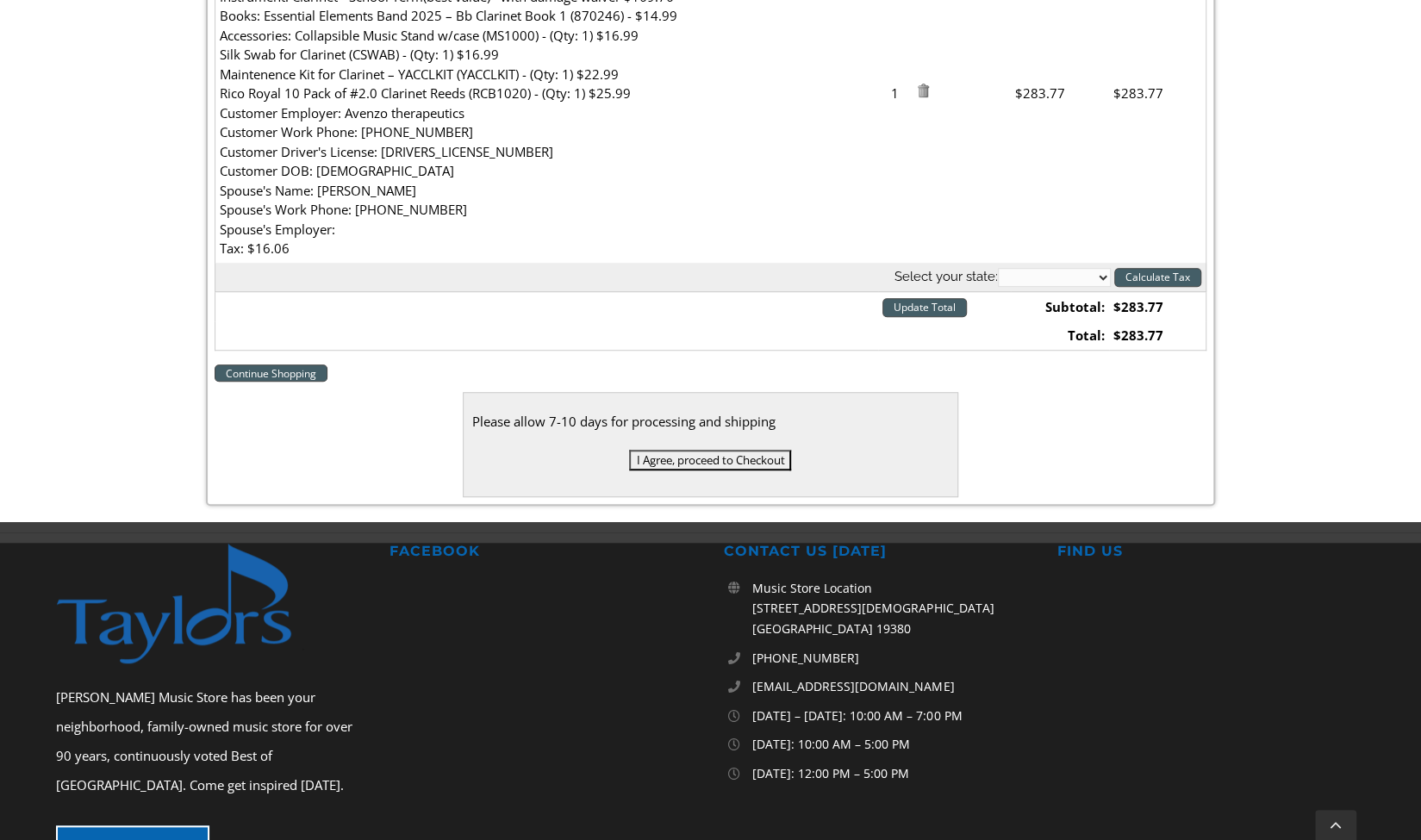
scroll to position [669, 0]
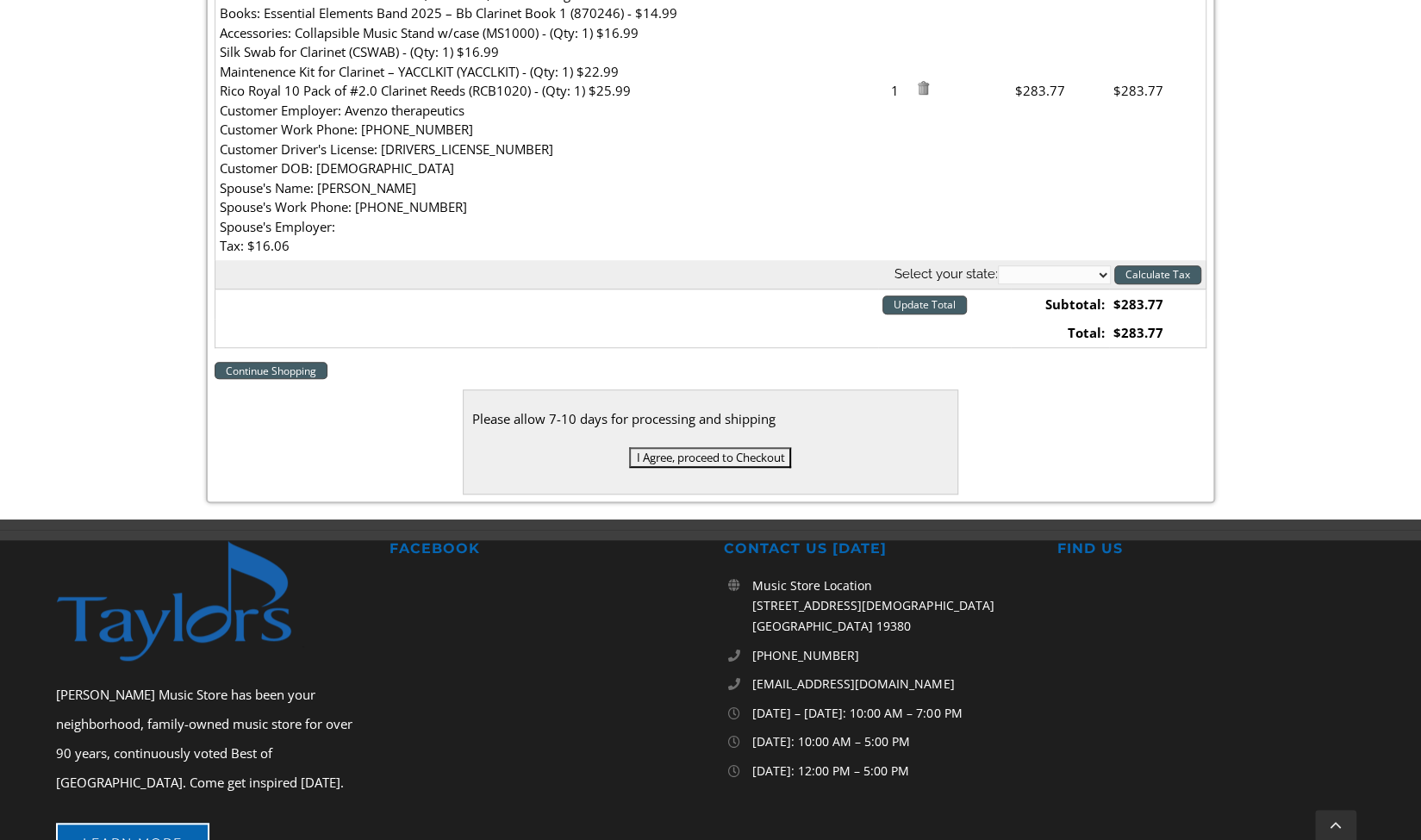
click at [724, 458] on input "I Agree, proceed to Checkout" at bounding box center [710, 457] width 162 height 21
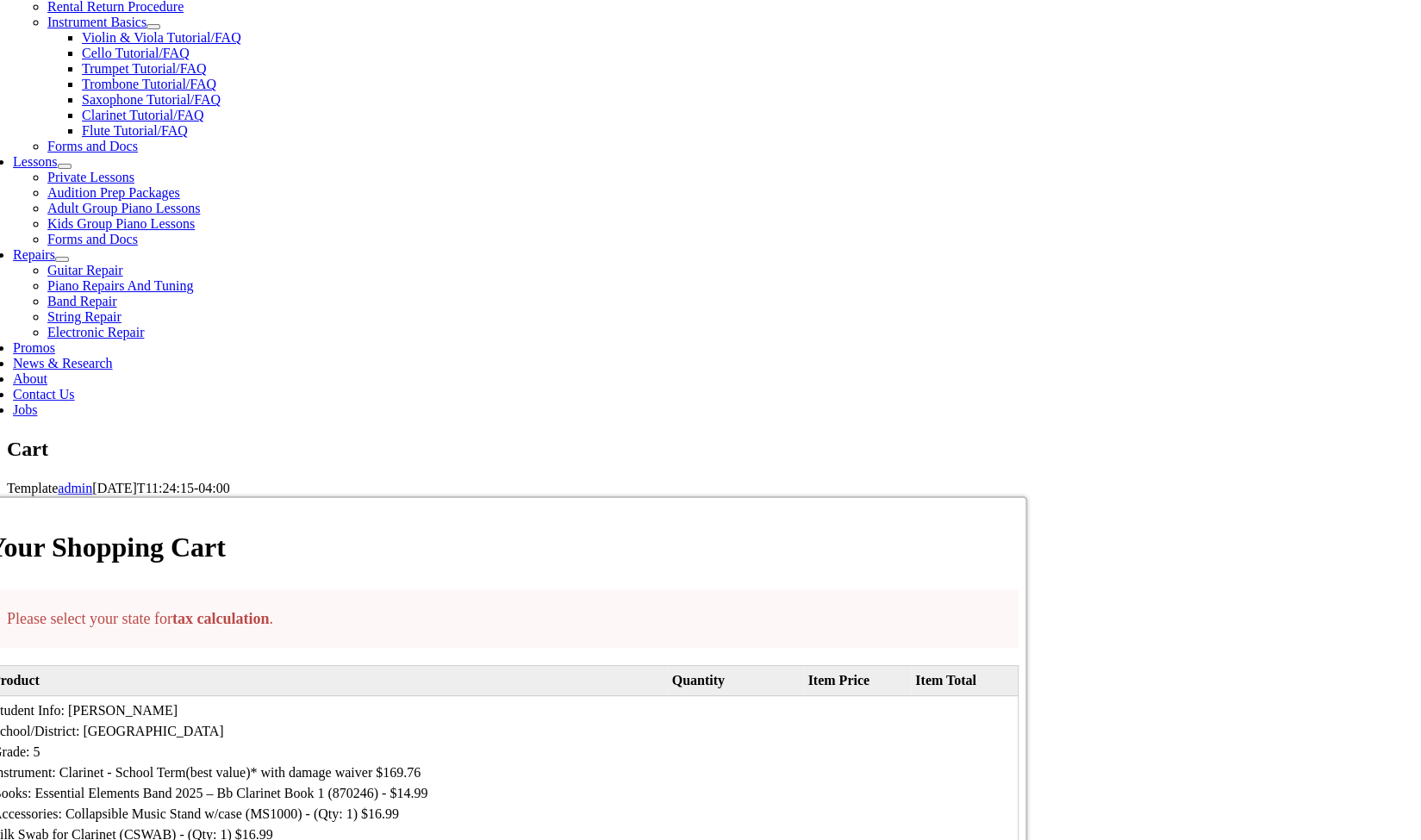
scroll to position [681, 0]
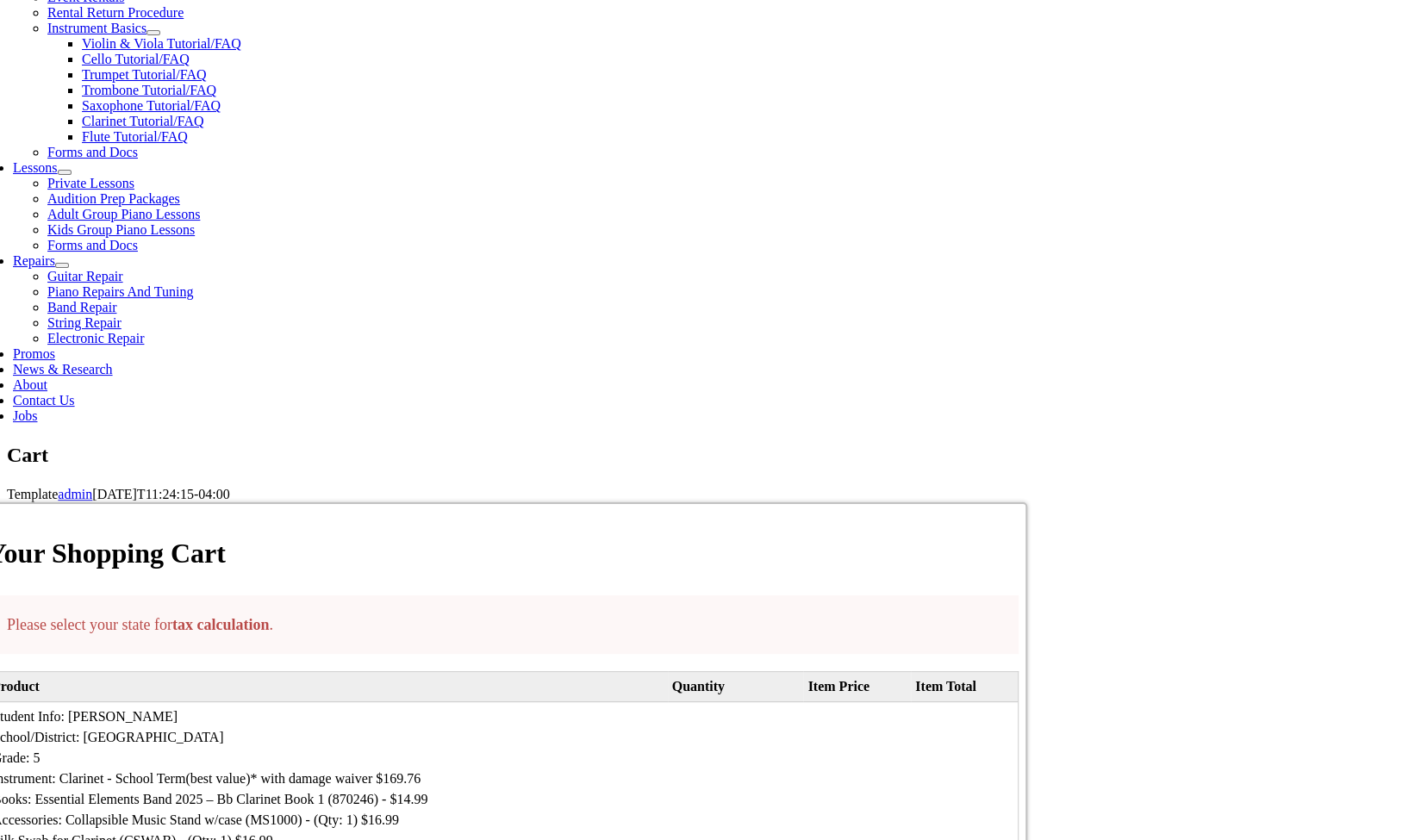
select select "PA"
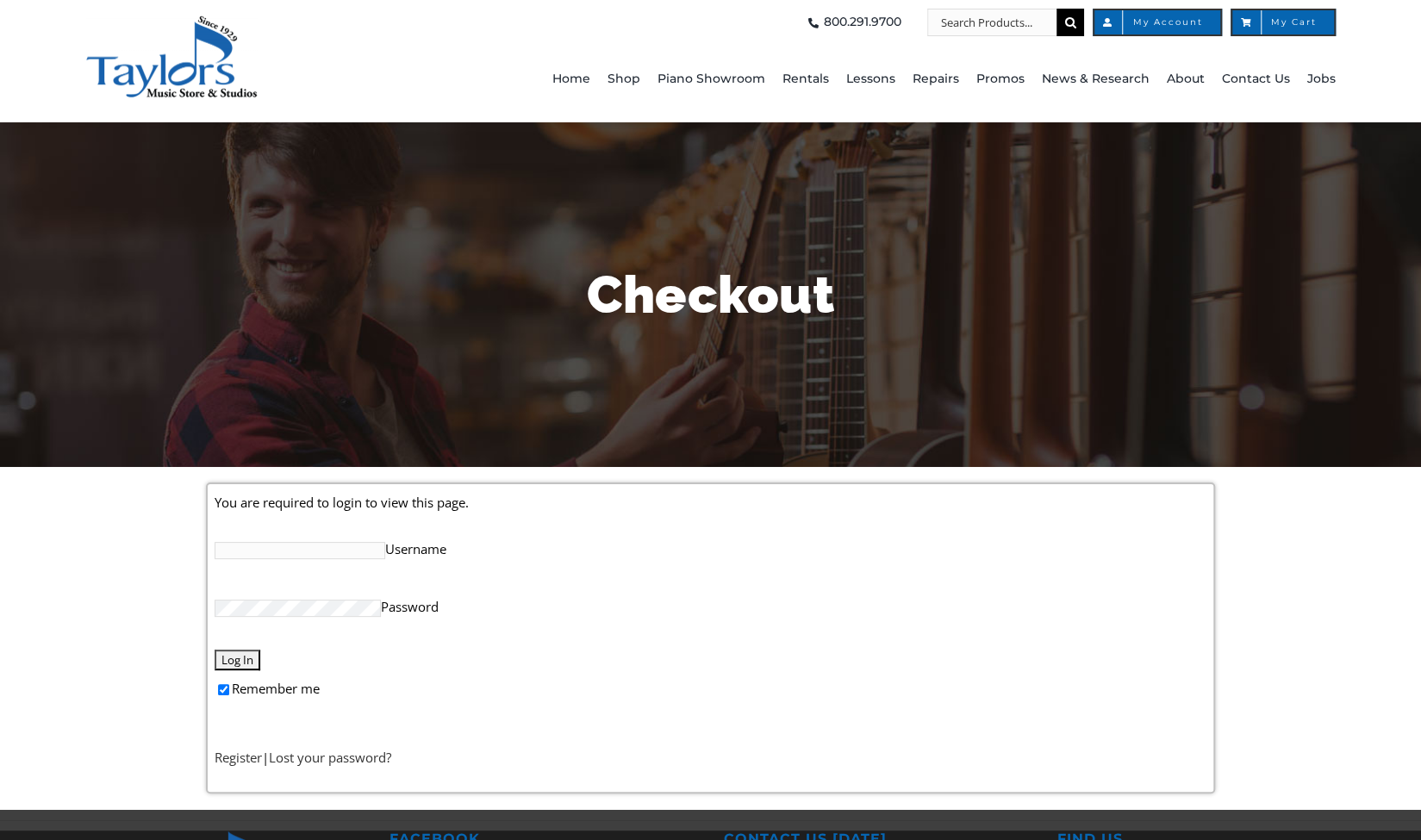
click at [310, 552] on input "Username" at bounding box center [299, 550] width 171 height 17
type input "minalak@gmail.com"
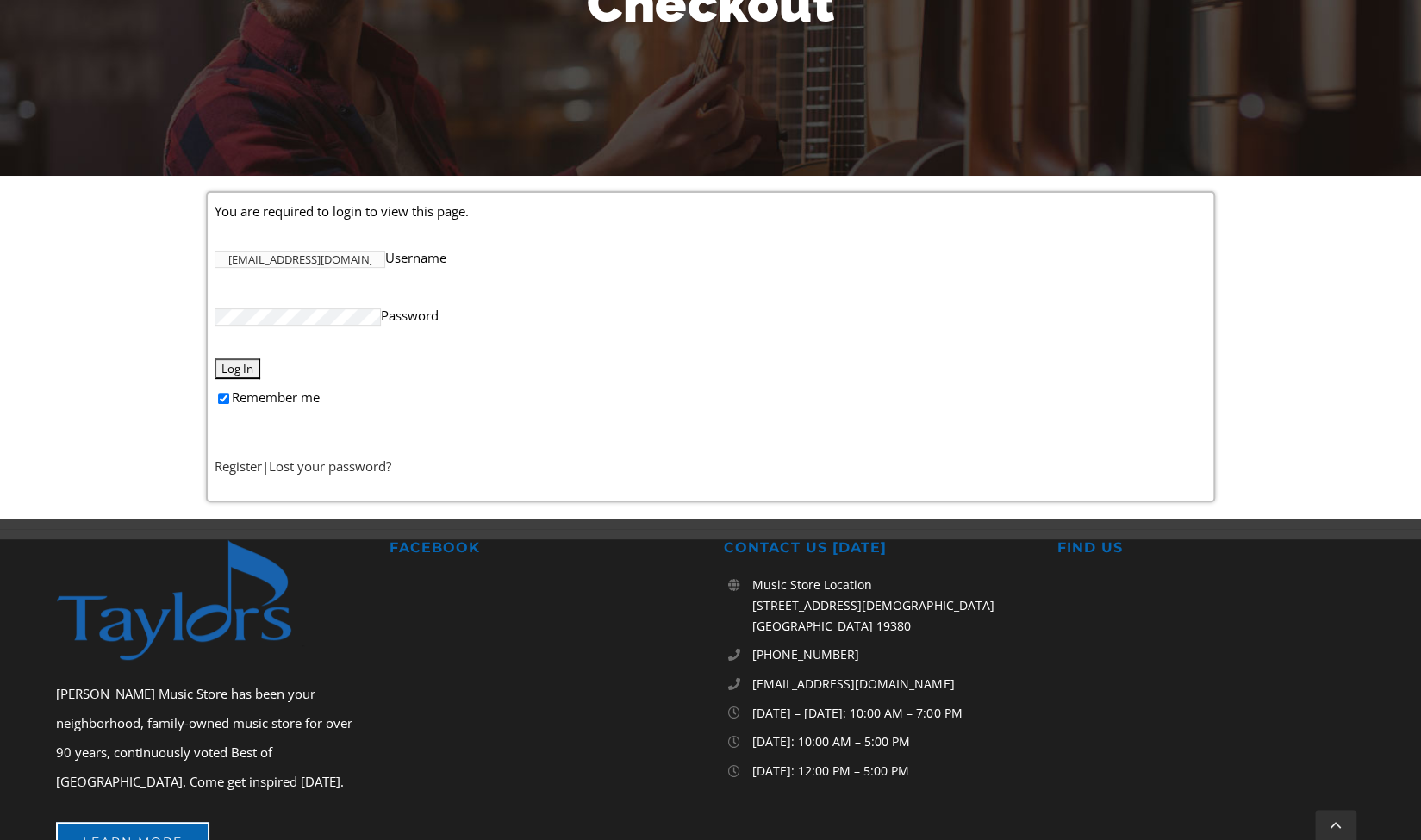
scroll to position [286, 0]
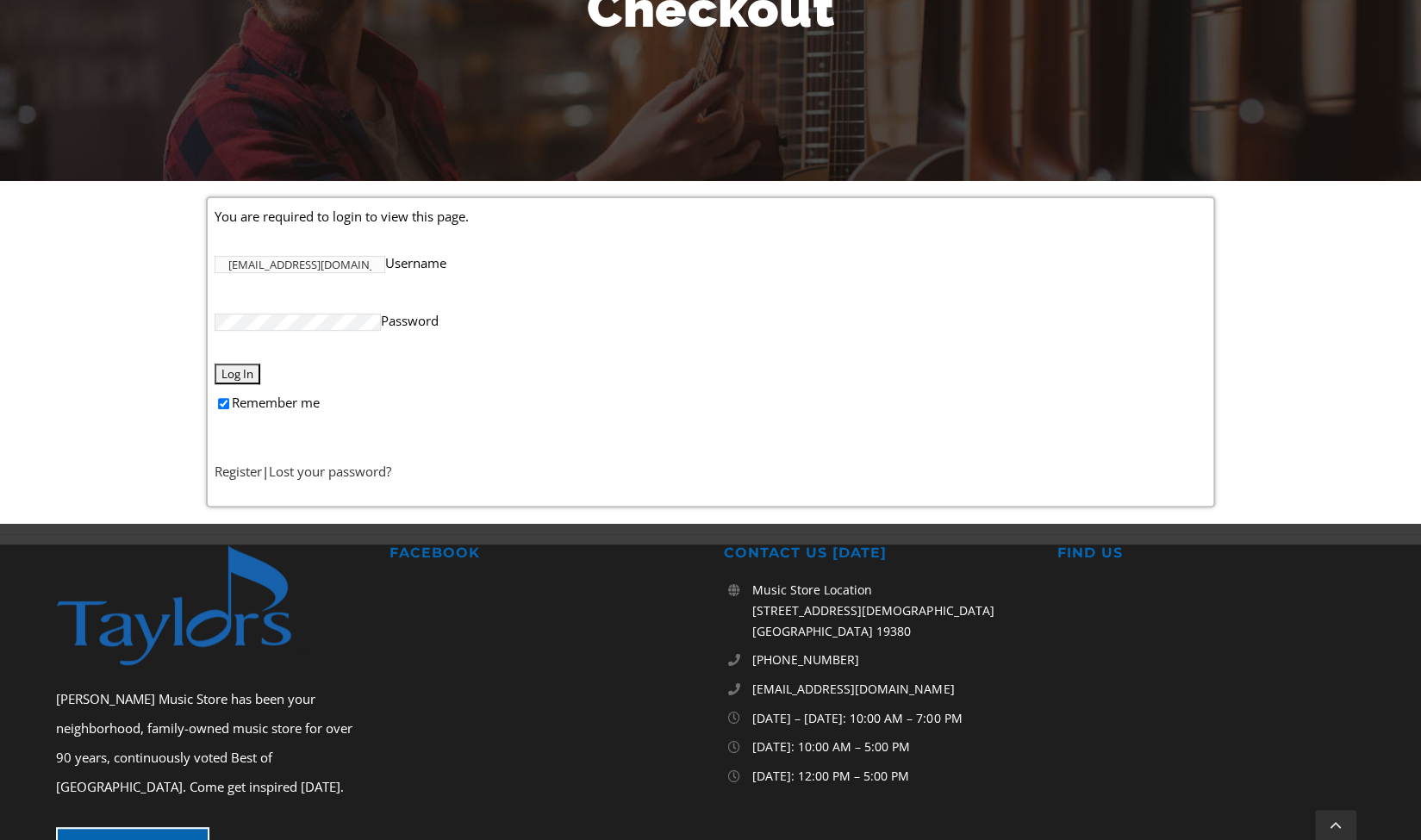
click at [240, 373] on input "Log In" at bounding box center [237, 374] width 46 height 21
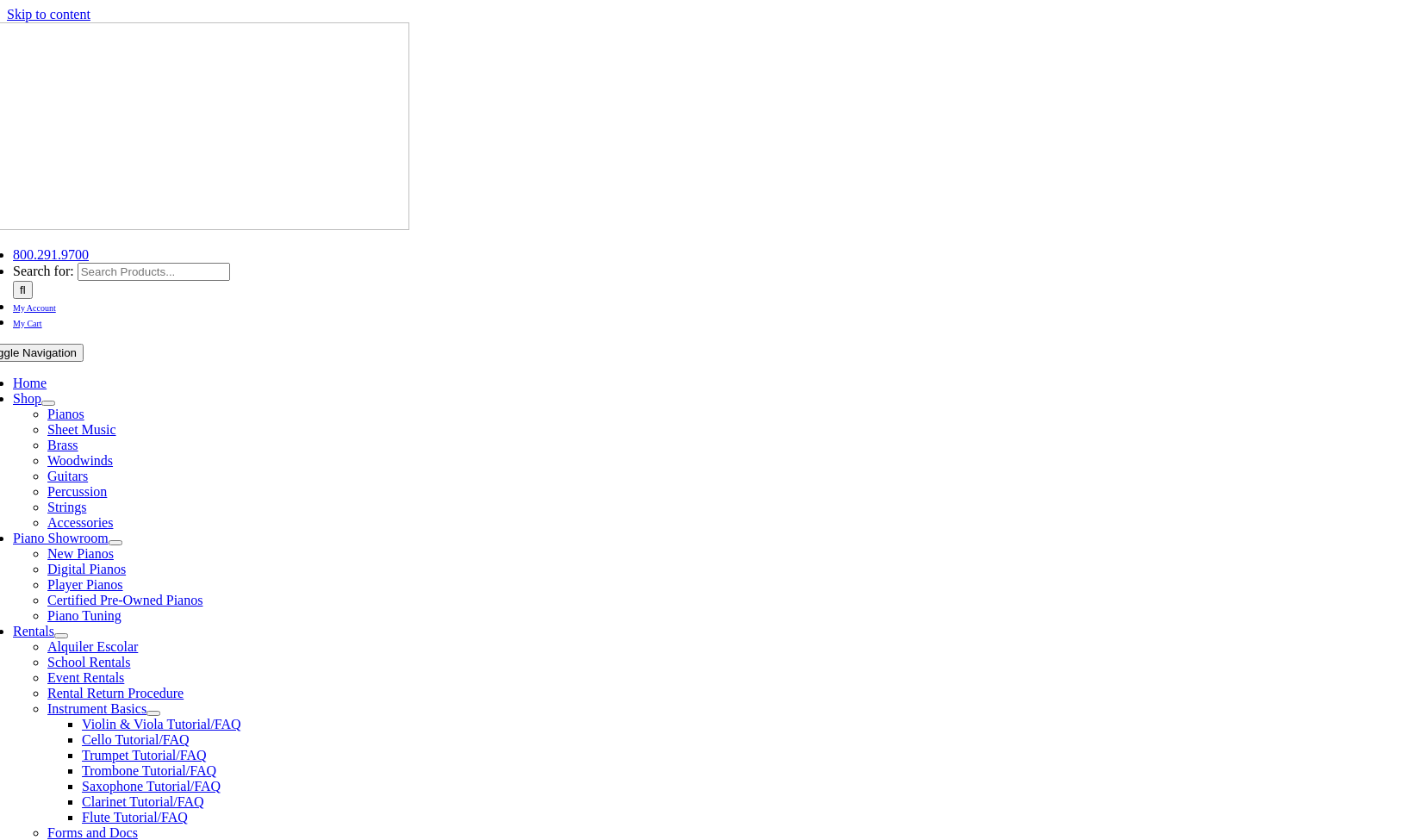
select select
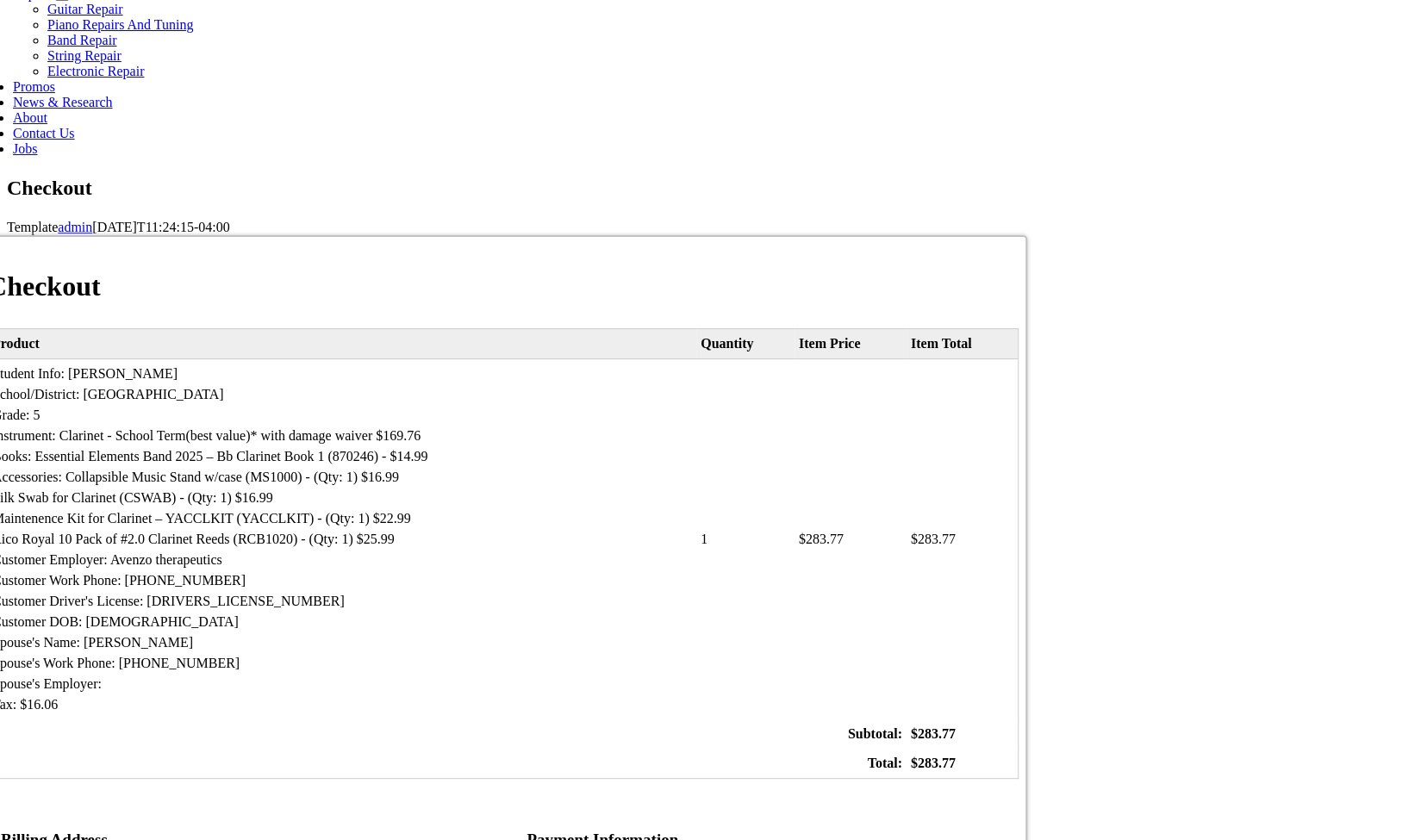
scroll to position [932, 0]
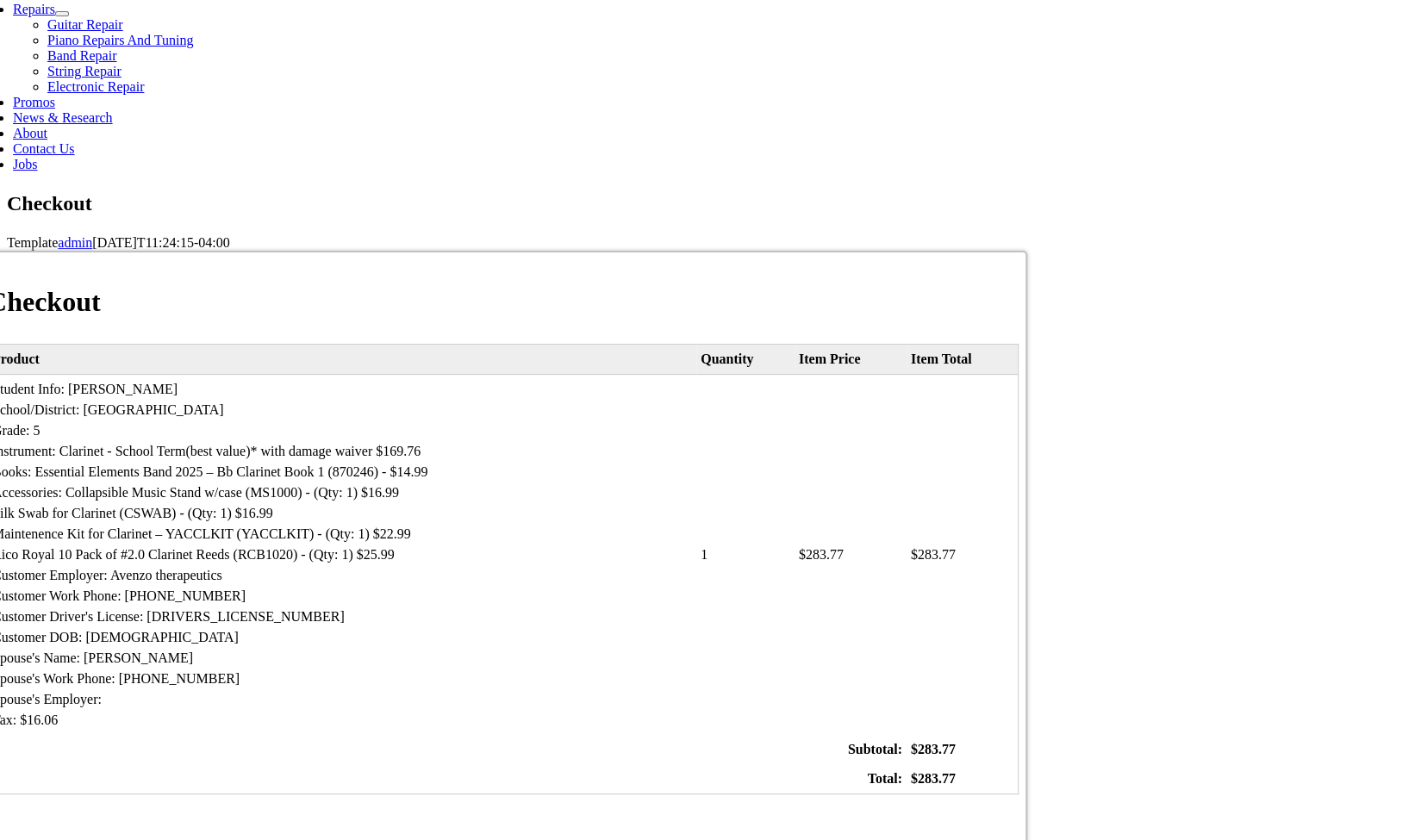
type input "[PERSON_NAME]"
type input "Mehta"
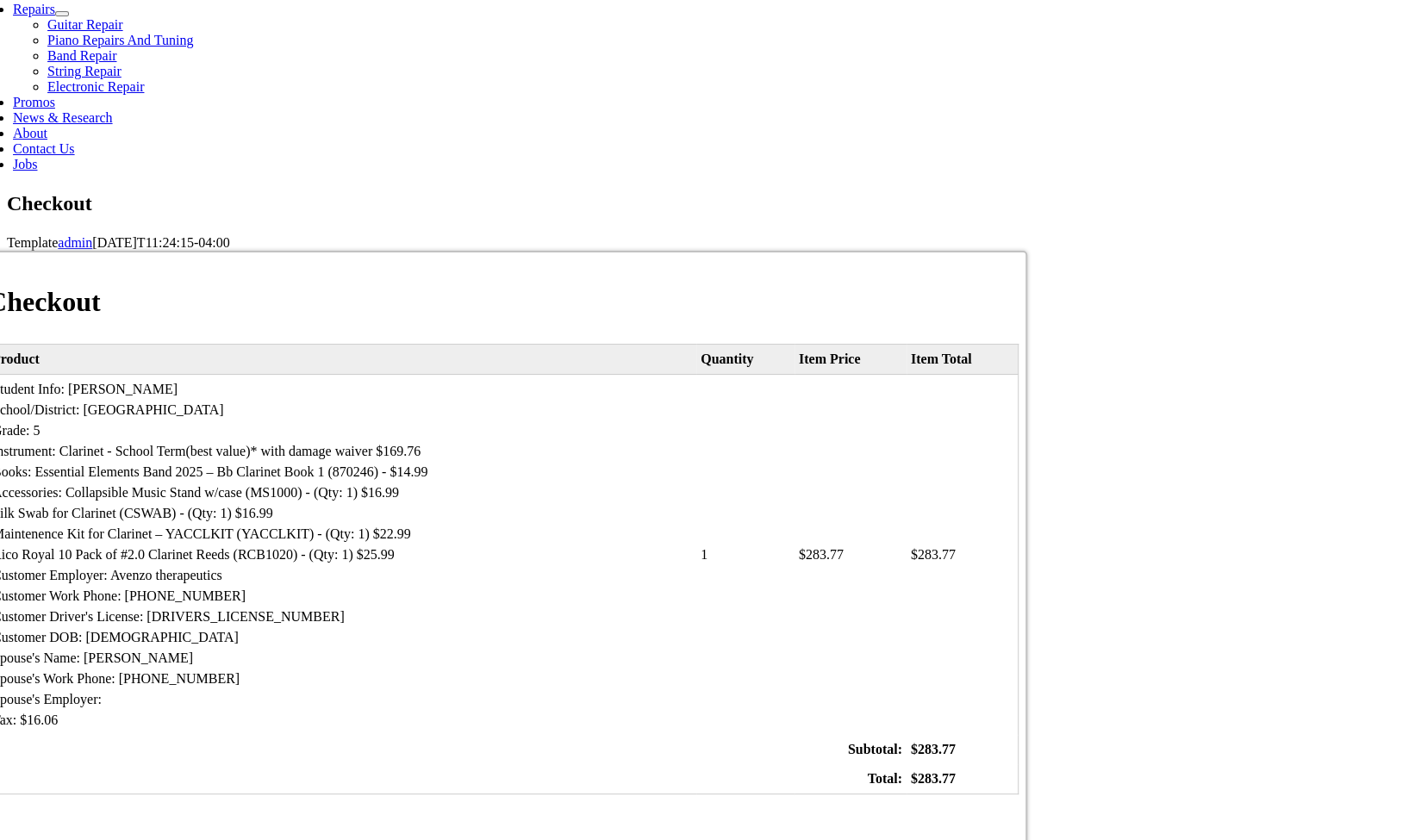
type input "114 verdant dr"
type input "phoenixville"
select select "PA"
type input "19460"
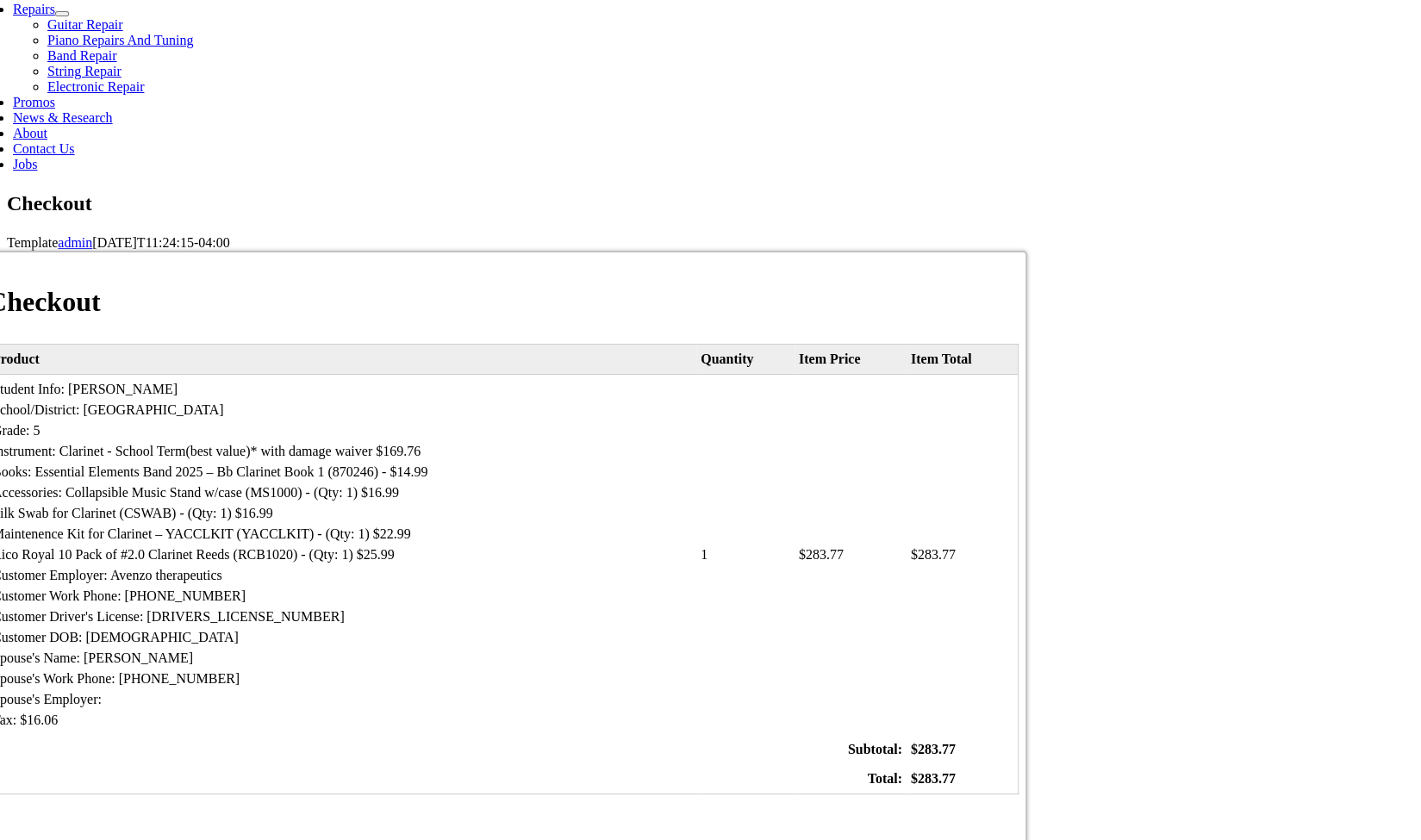
select select "visa"
type input "[CREDIT_CARD_NUMBER]"
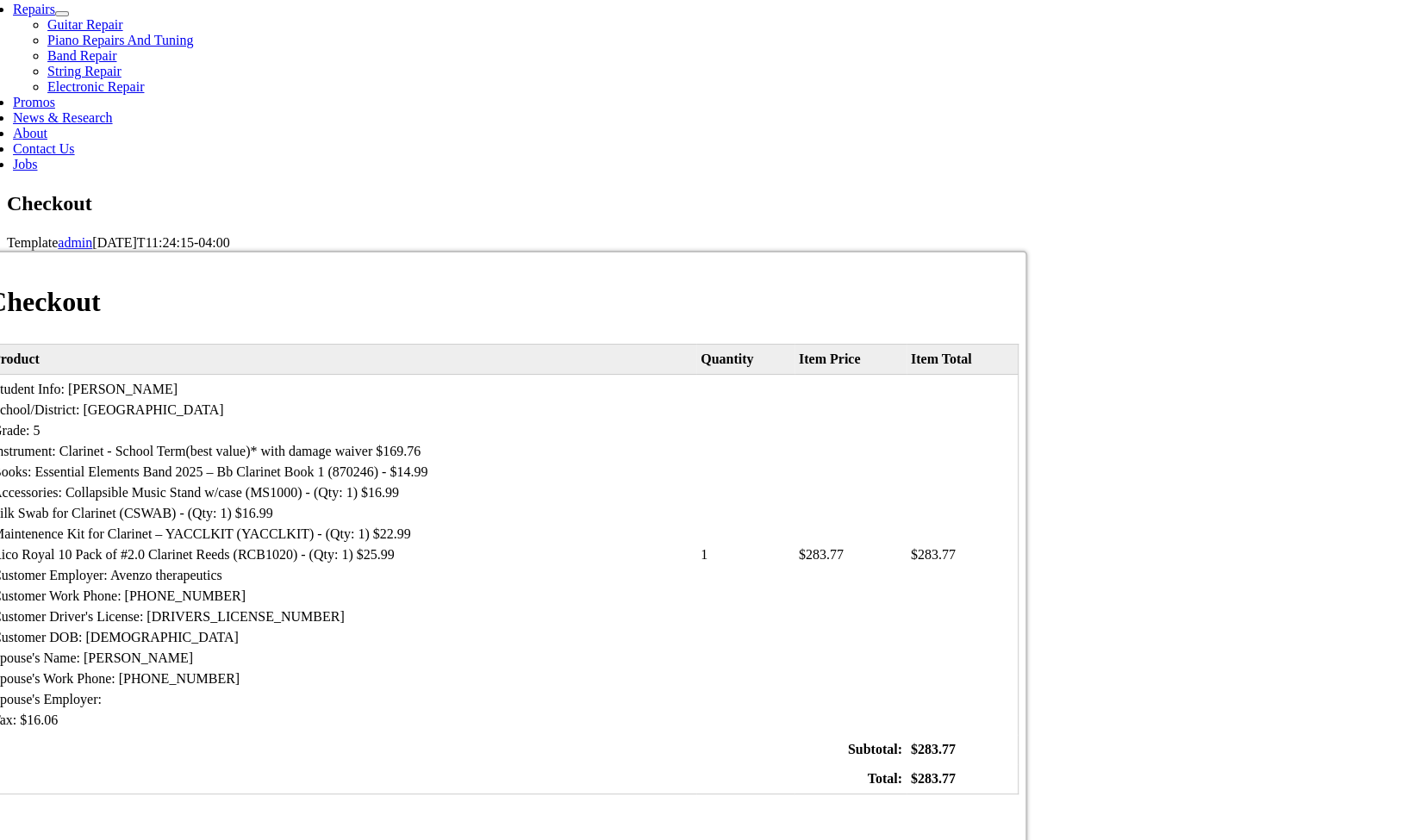
select select "11"
select select "2026"
type input "085"
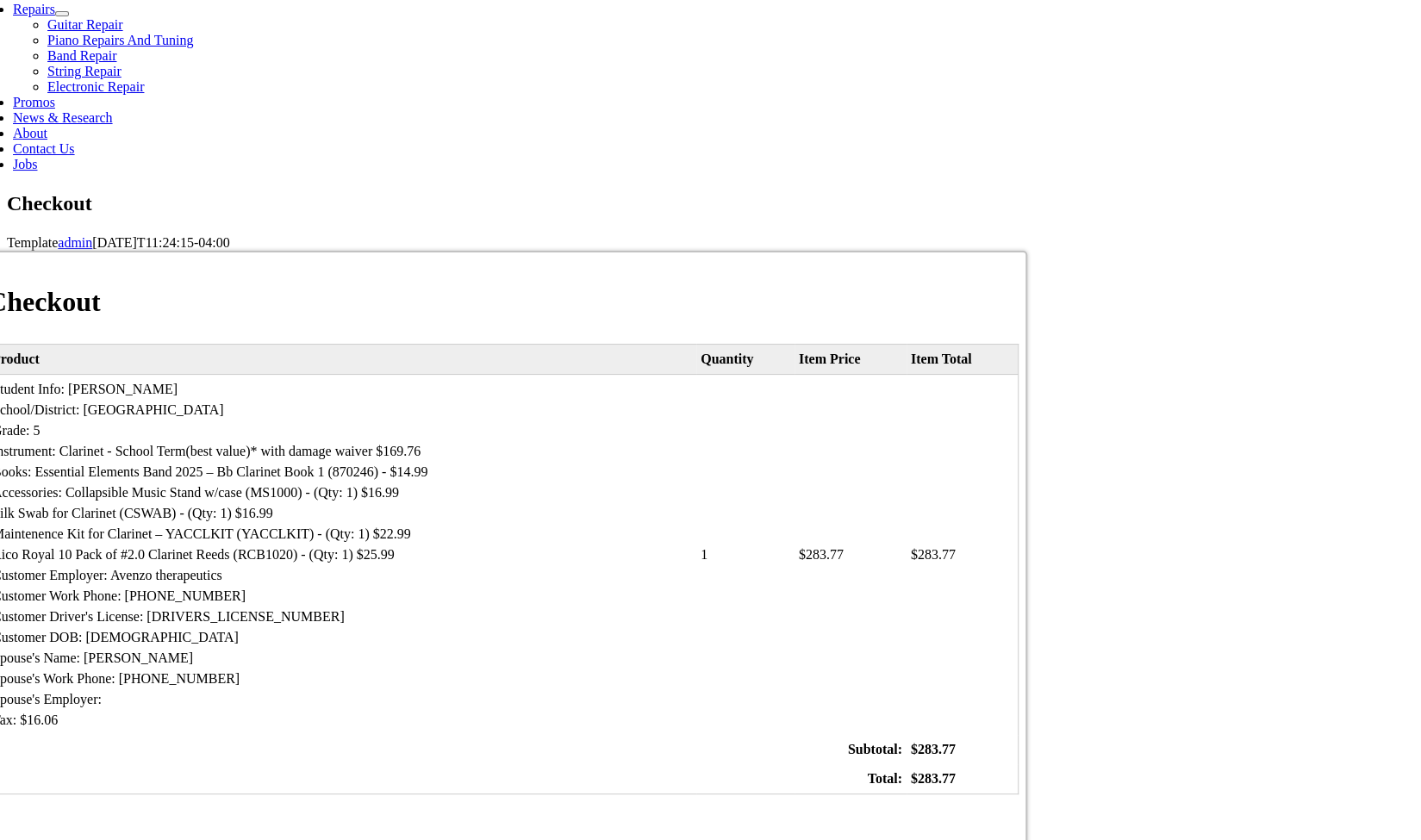
type input "6093067190"
type input "[EMAIL_ADDRESS][DOMAIN_NAME]"
